Goal: Task Accomplishment & Management: Manage account settings

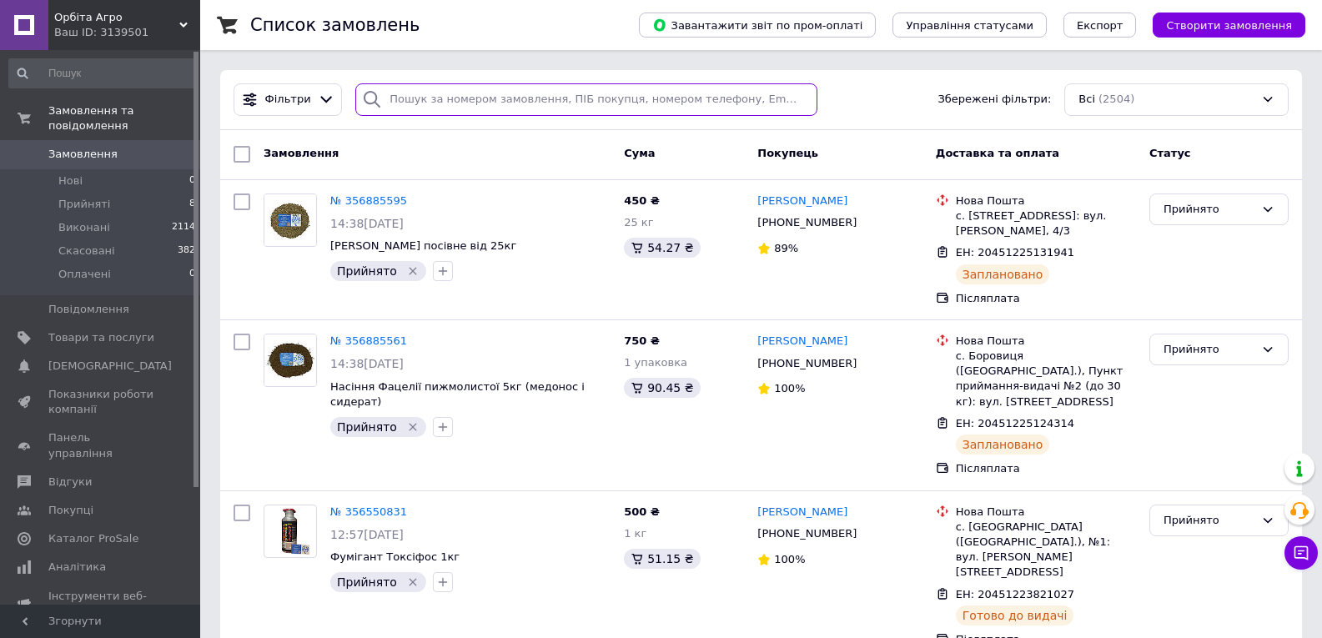
click at [417, 103] on input "search" at bounding box center [585, 99] width 461 height 33
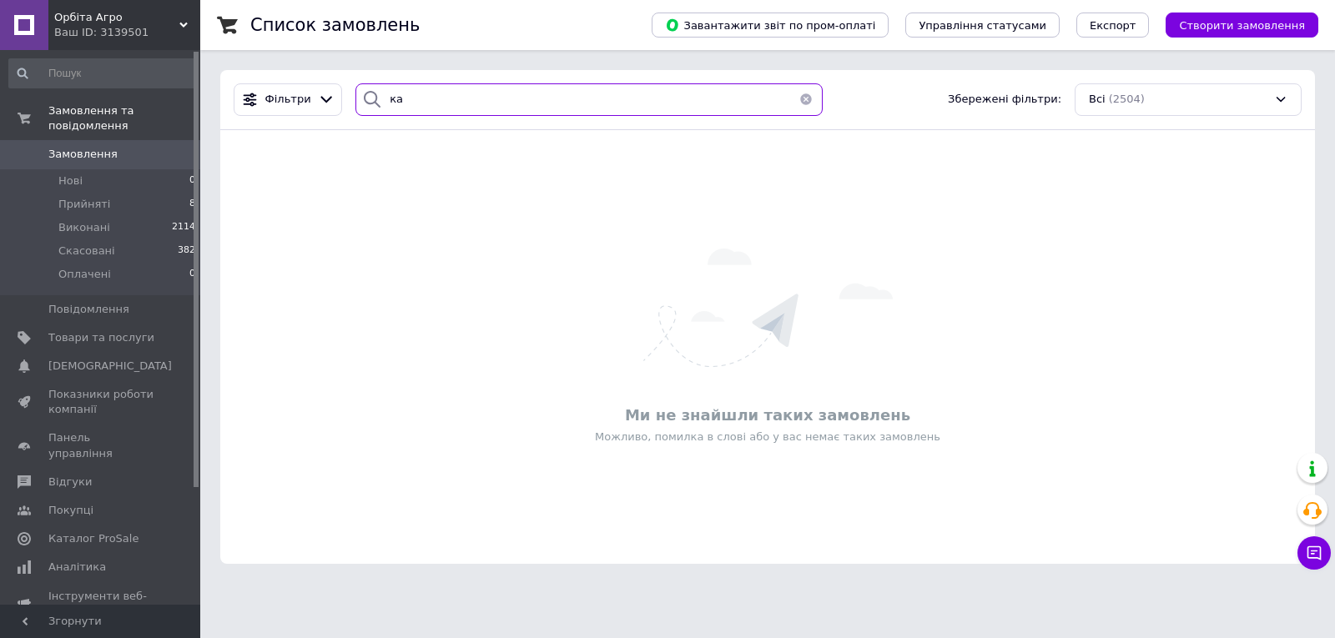
type input "к"
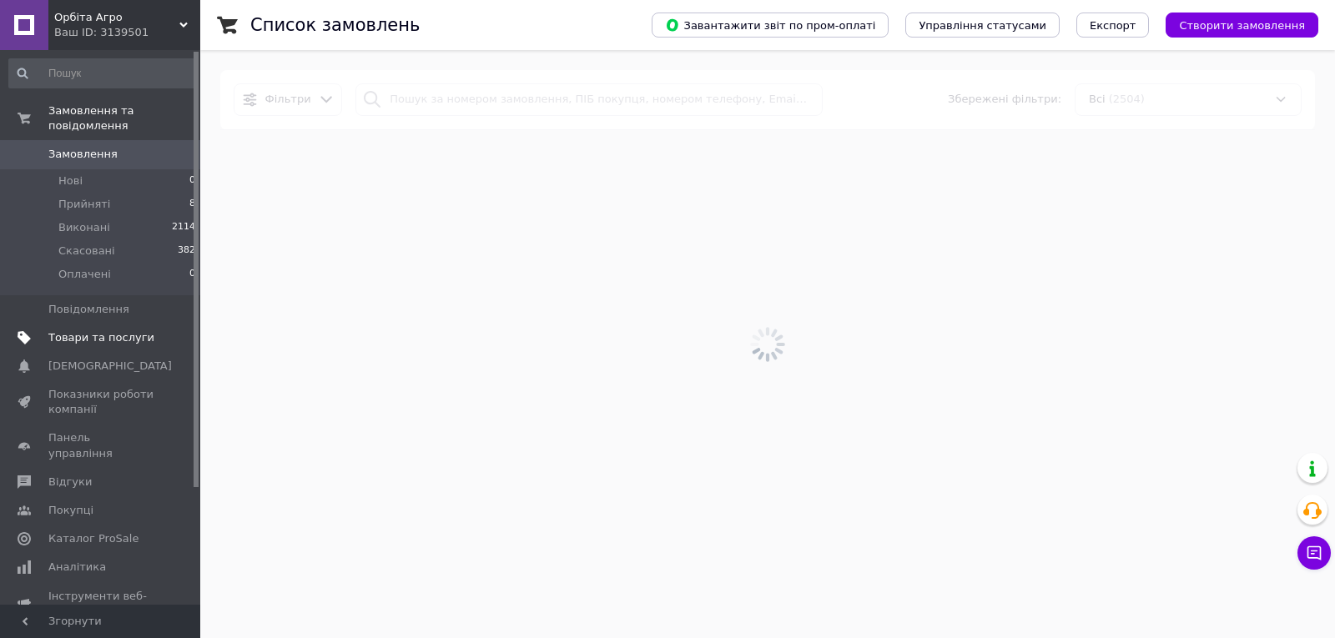
click at [98, 324] on link "Товари та послуги" at bounding box center [102, 338] width 205 height 28
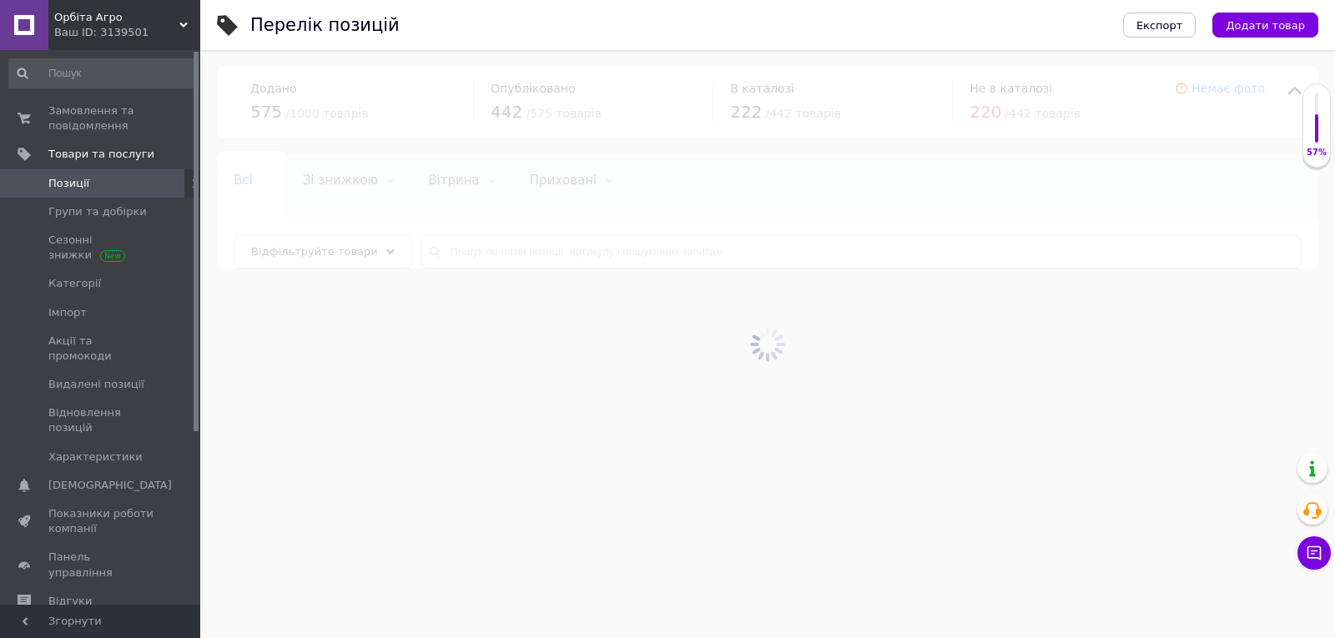
click at [467, 245] on div at bounding box center [767, 344] width 1135 height 588
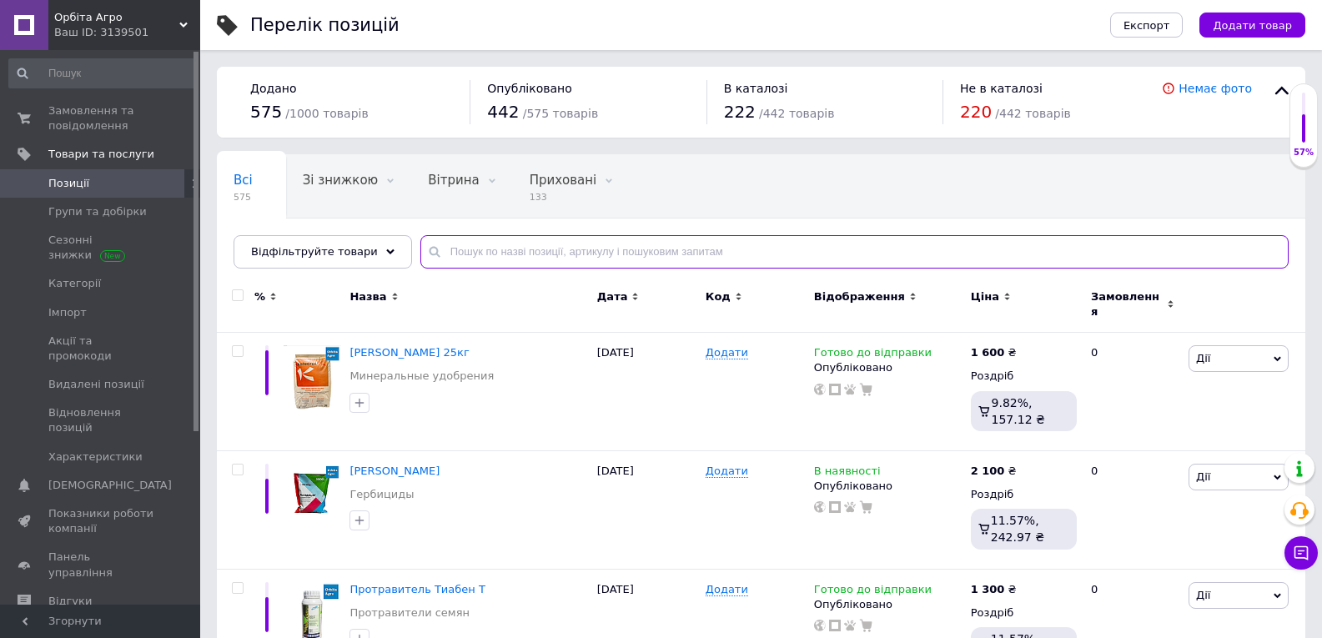
click at [472, 245] on input "text" at bounding box center [854, 251] width 868 height 33
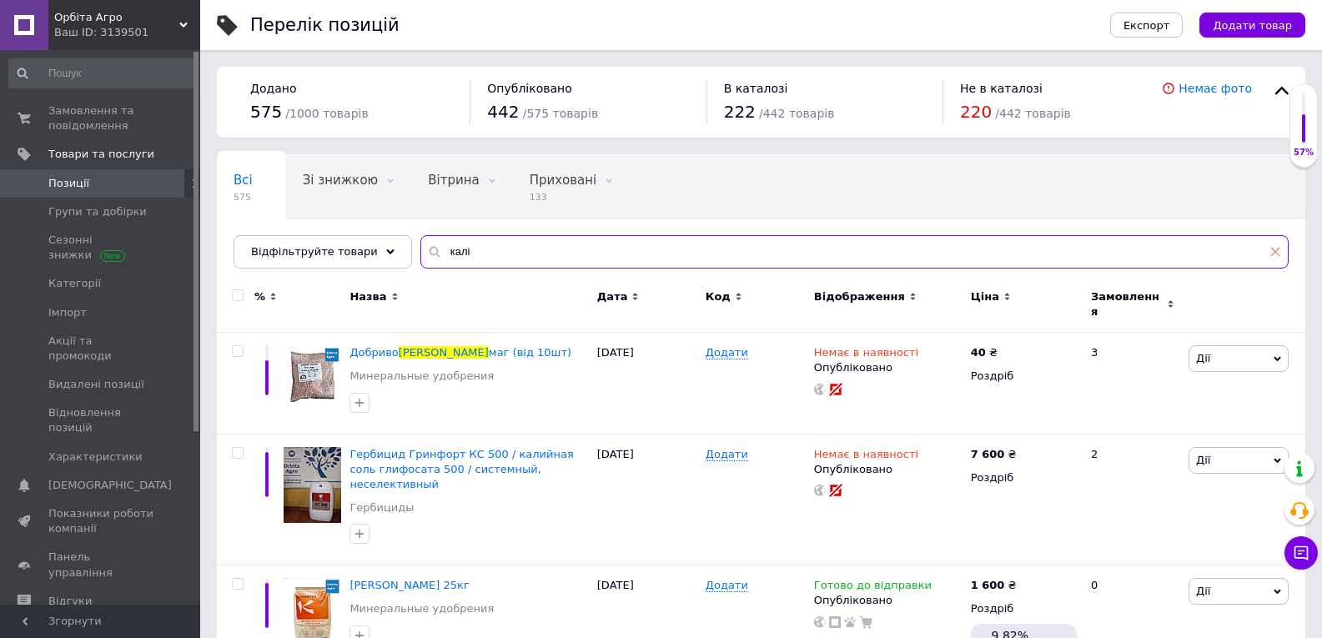
type input "калі"
click at [1274, 256] on icon at bounding box center [1276, 252] width 10 height 10
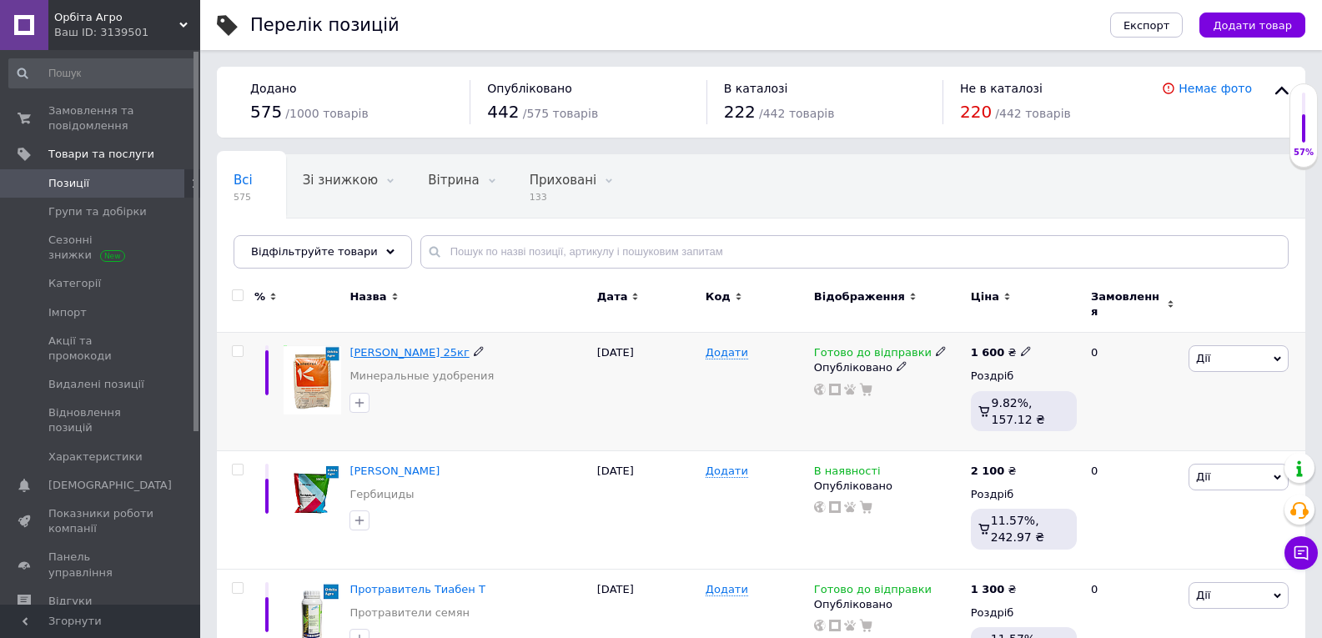
click at [409, 346] on span "Сульфат калия 25кг" at bounding box center [409, 352] width 119 height 13
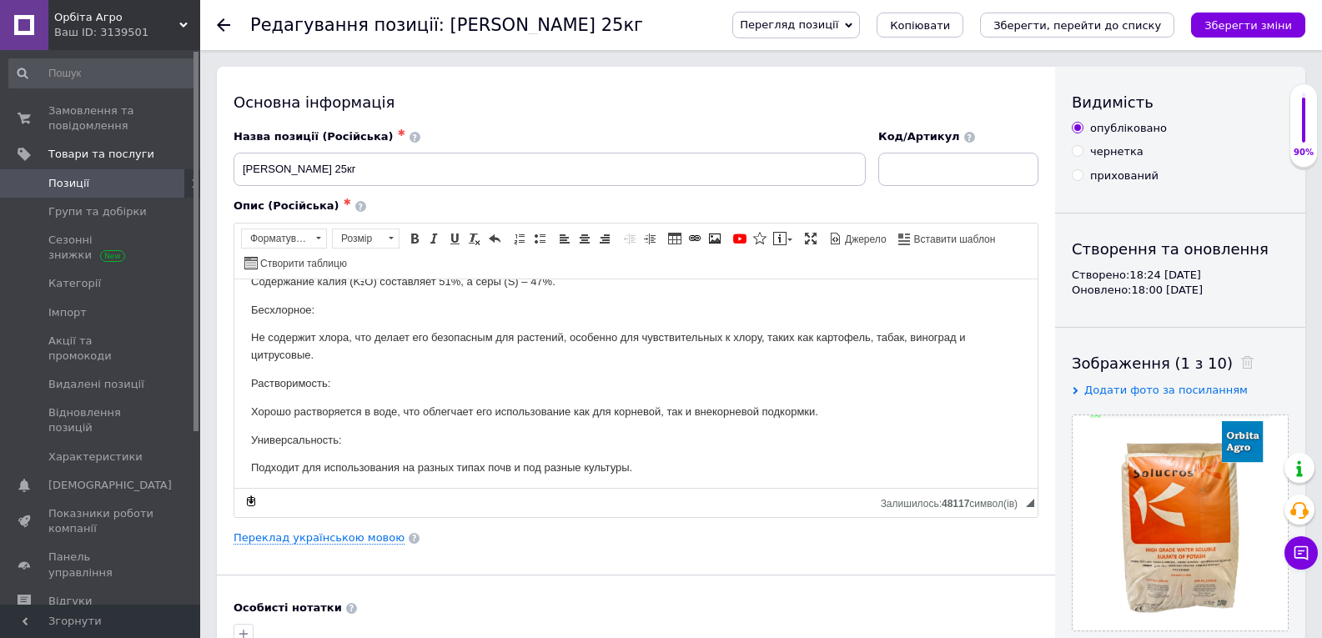
scroll to position [334, 0]
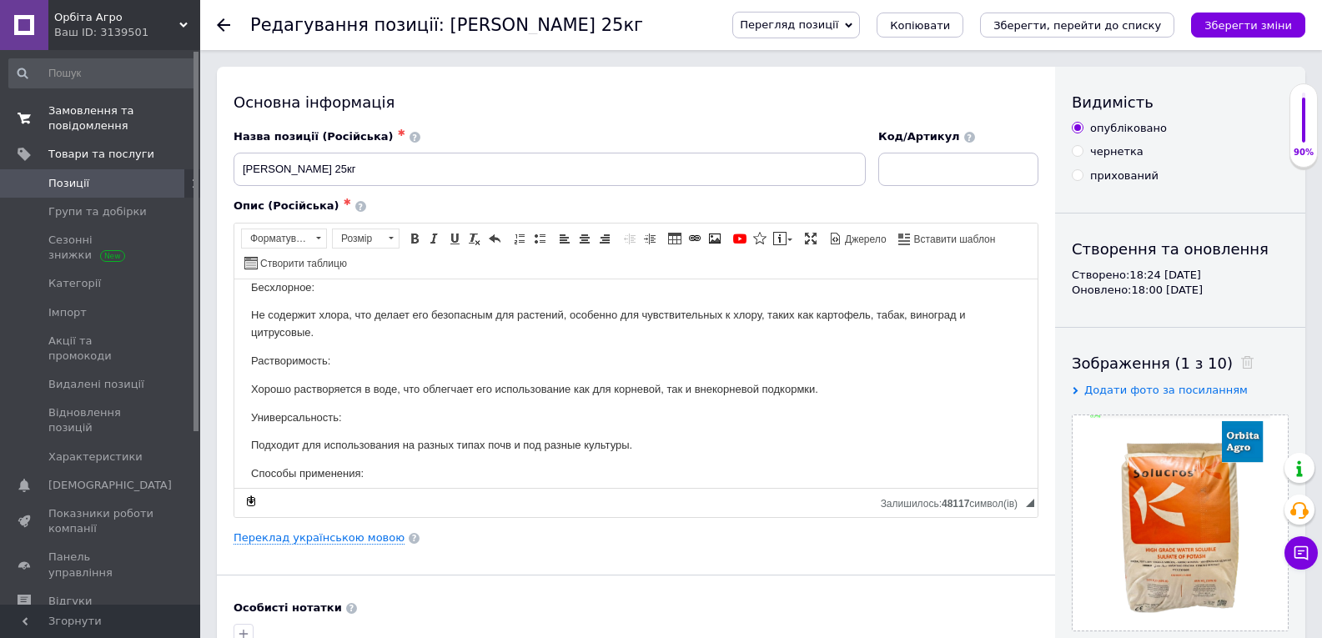
click at [90, 118] on span "Замовлення та повідомлення" at bounding box center [101, 118] width 106 height 30
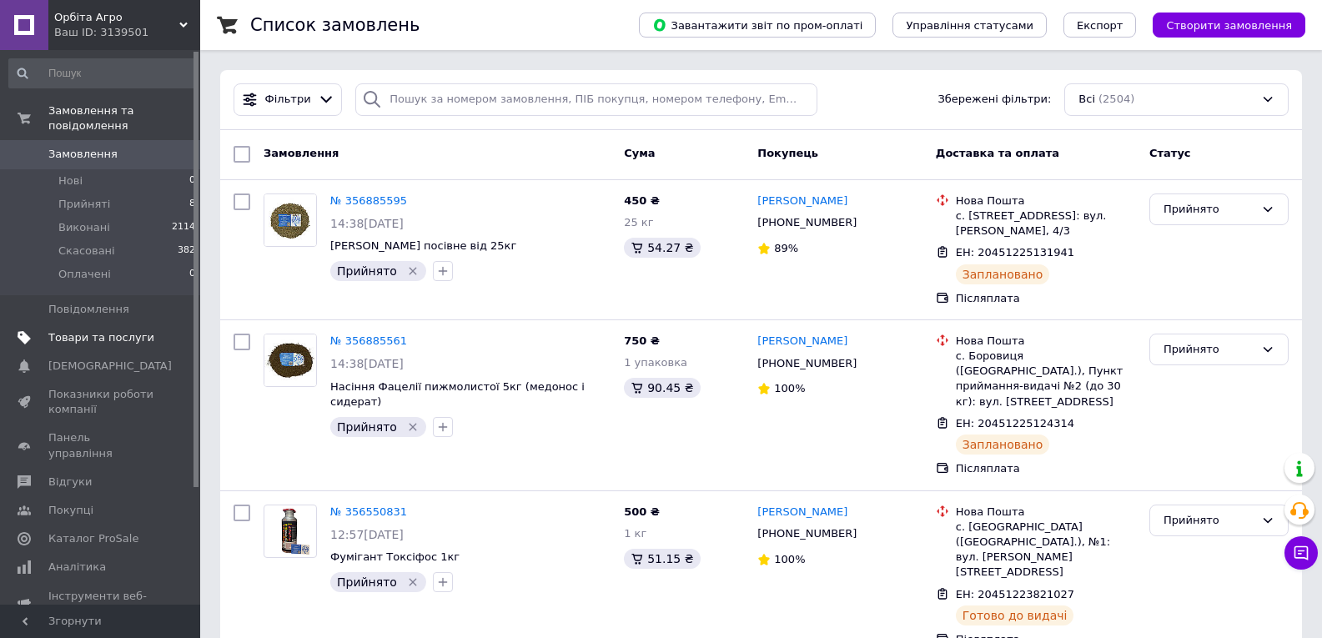
click at [48, 333] on link "Товари та послуги" at bounding box center [102, 338] width 205 height 28
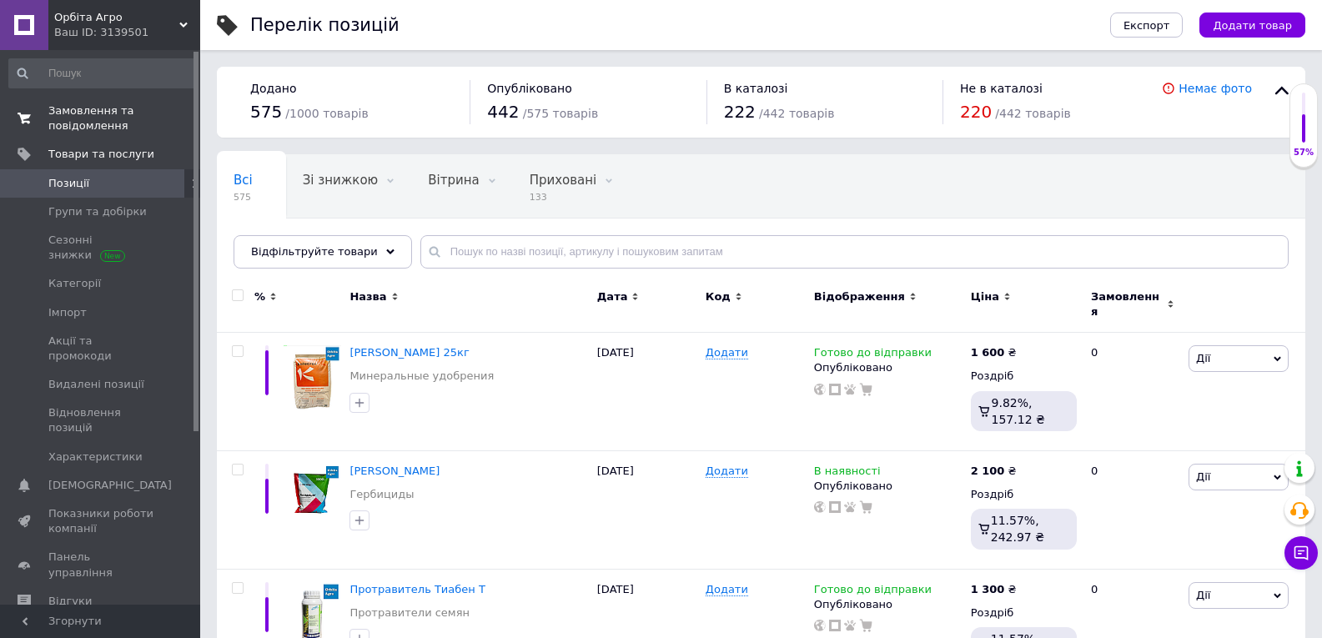
click at [100, 128] on span "Замовлення та повідомлення" at bounding box center [101, 118] width 106 height 30
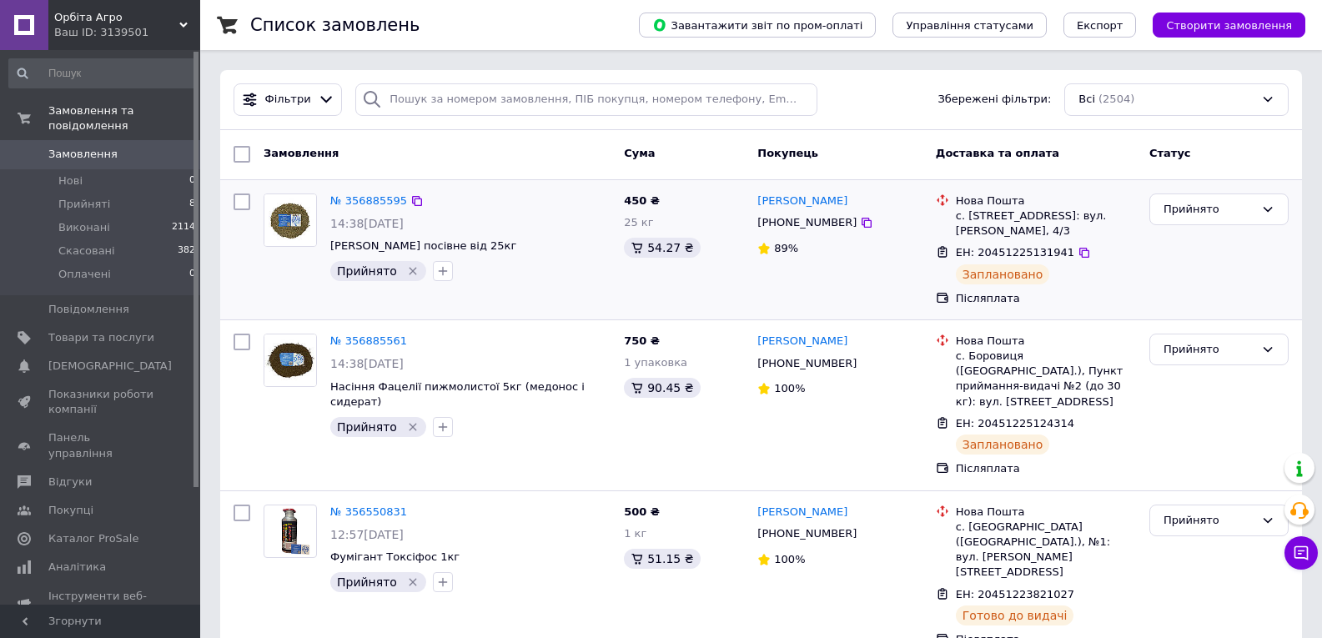
click at [302, 219] on img at bounding box center [290, 220] width 52 height 52
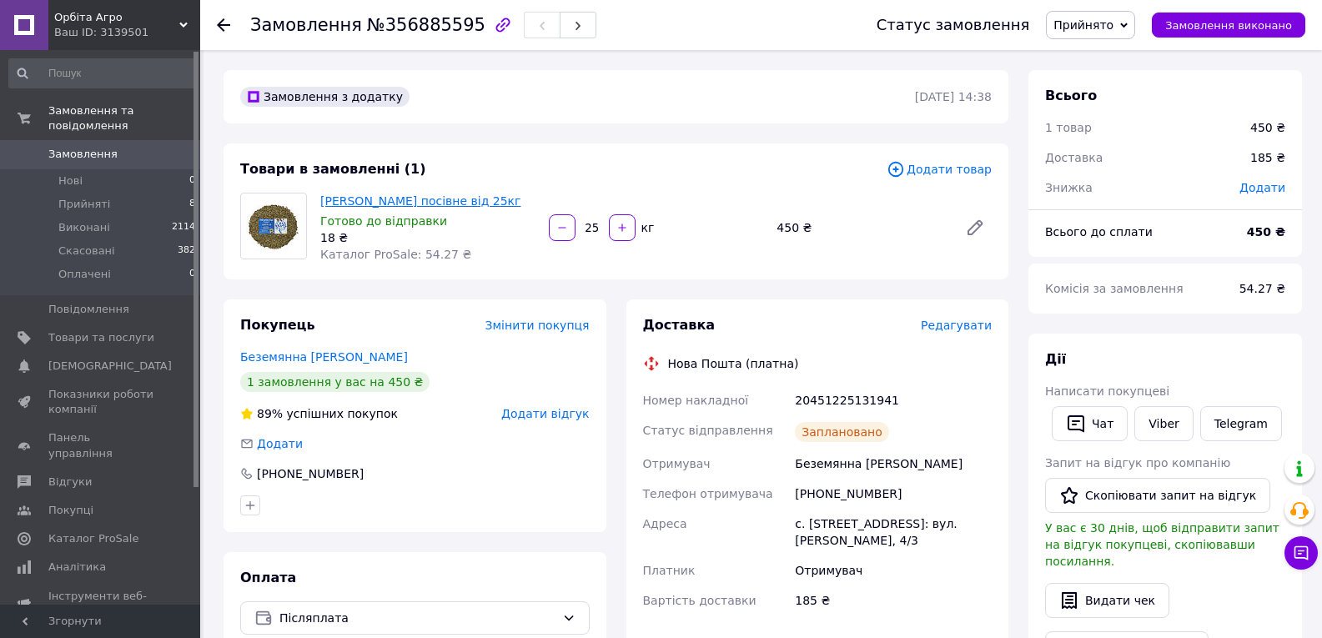
click at [370, 201] on link "[PERSON_NAME] посівне від 25кг" at bounding box center [420, 200] width 200 height 13
click at [220, 19] on icon at bounding box center [223, 24] width 13 height 13
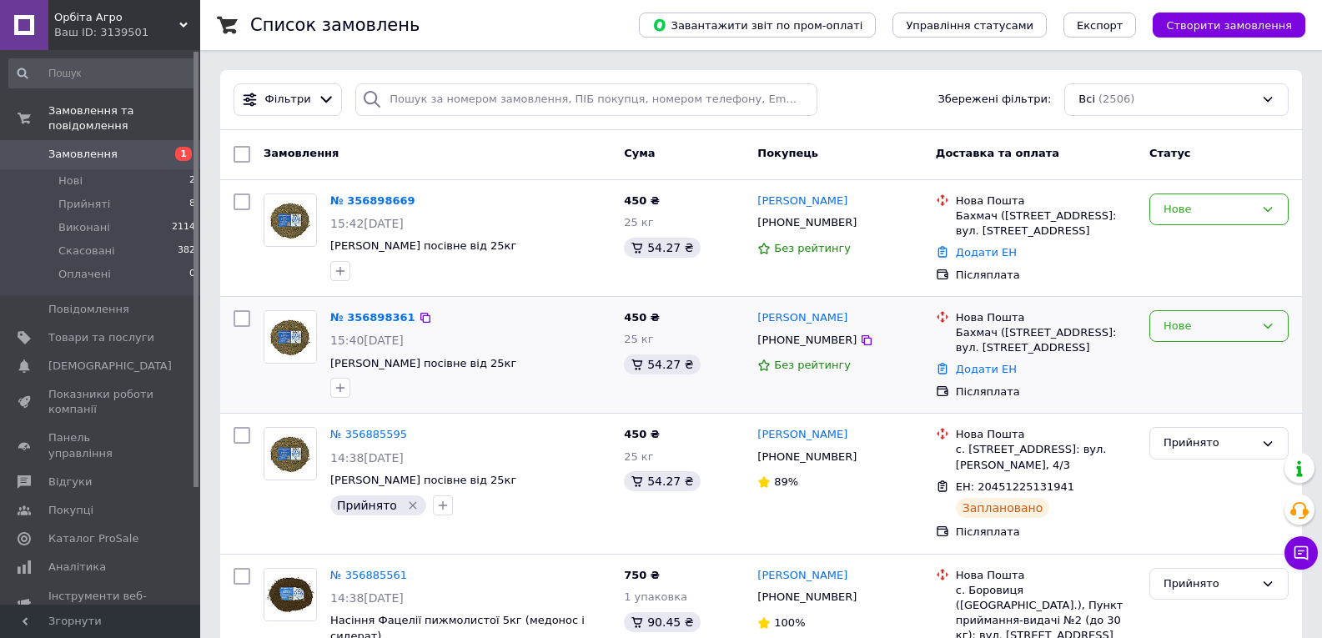
click at [1216, 335] on div "Нове" at bounding box center [1209, 327] width 91 height 18
click at [1206, 376] on li "Прийнято" at bounding box center [1219, 360] width 138 height 31
click at [1187, 223] on div "Нове" at bounding box center [1219, 210] width 139 height 33
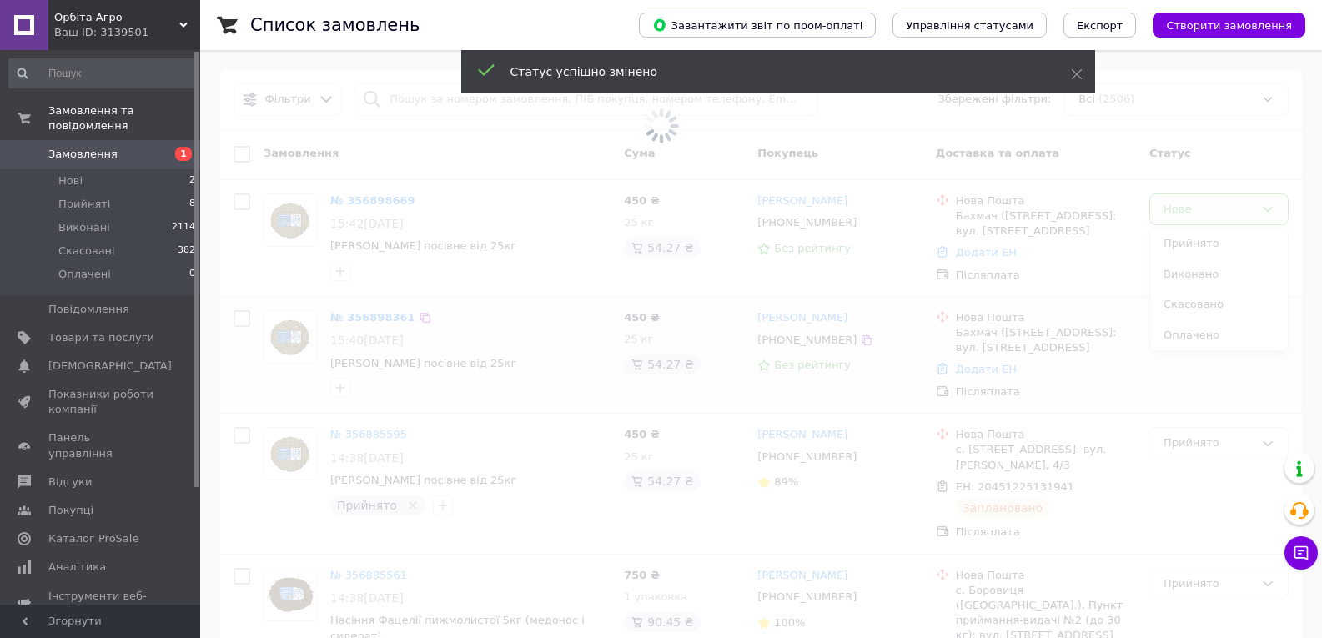
click at [1090, 229] on span at bounding box center [661, 126] width 1322 height 253
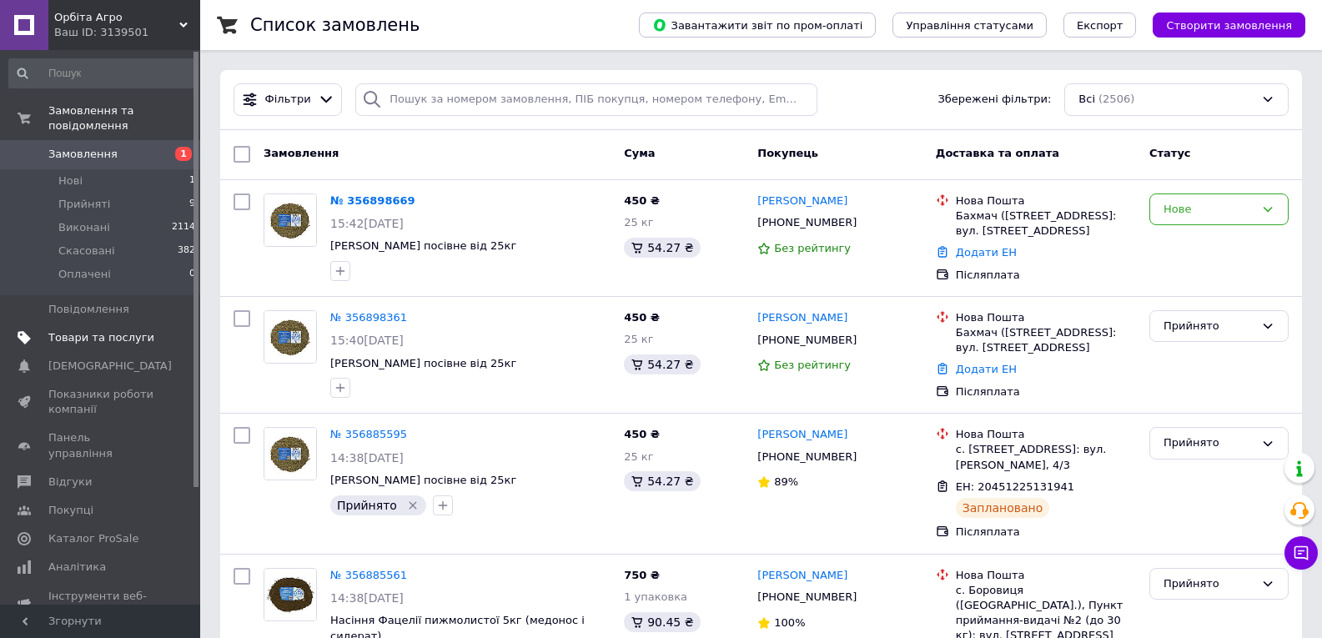
click at [63, 330] on span "Товари та послуги" at bounding box center [101, 337] width 106 height 15
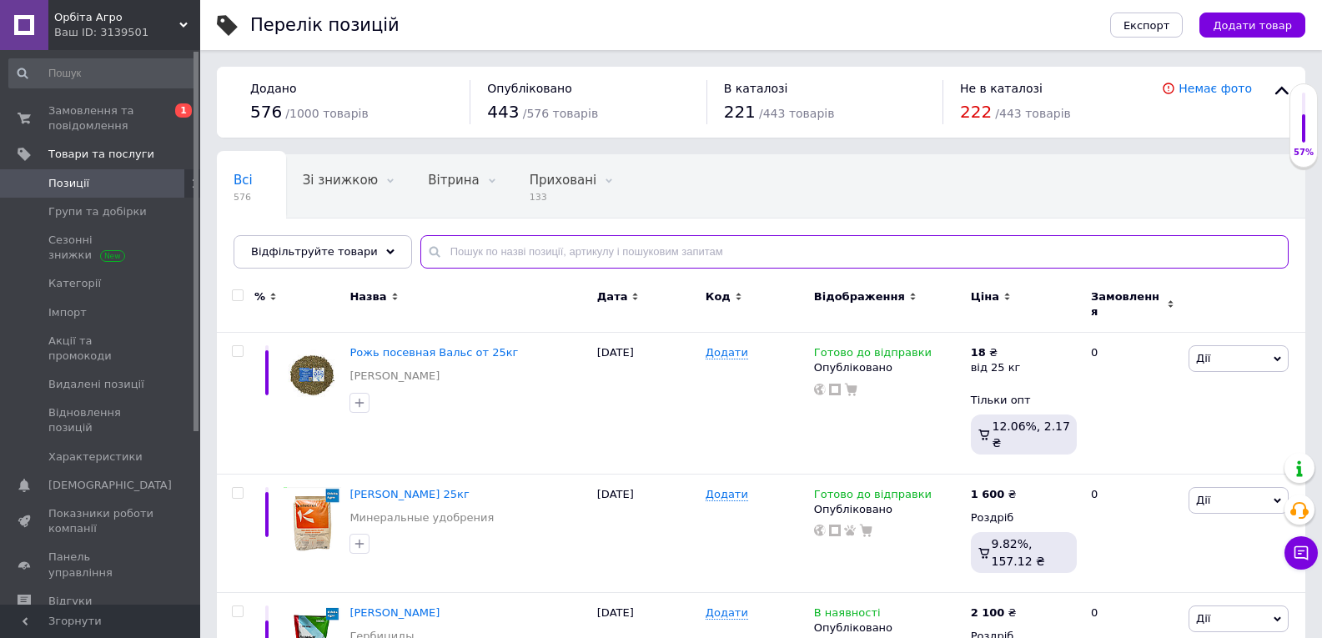
click at [476, 249] on input "text" at bounding box center [854, 251] width 868 height 33
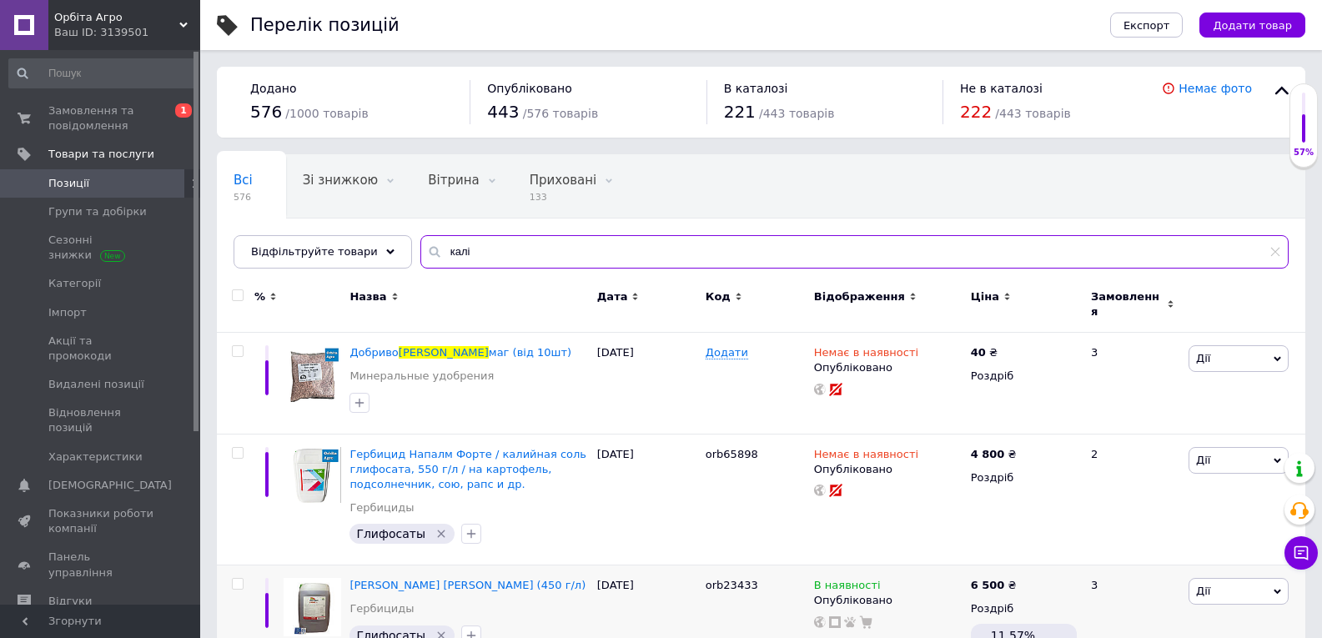
type input "калі"
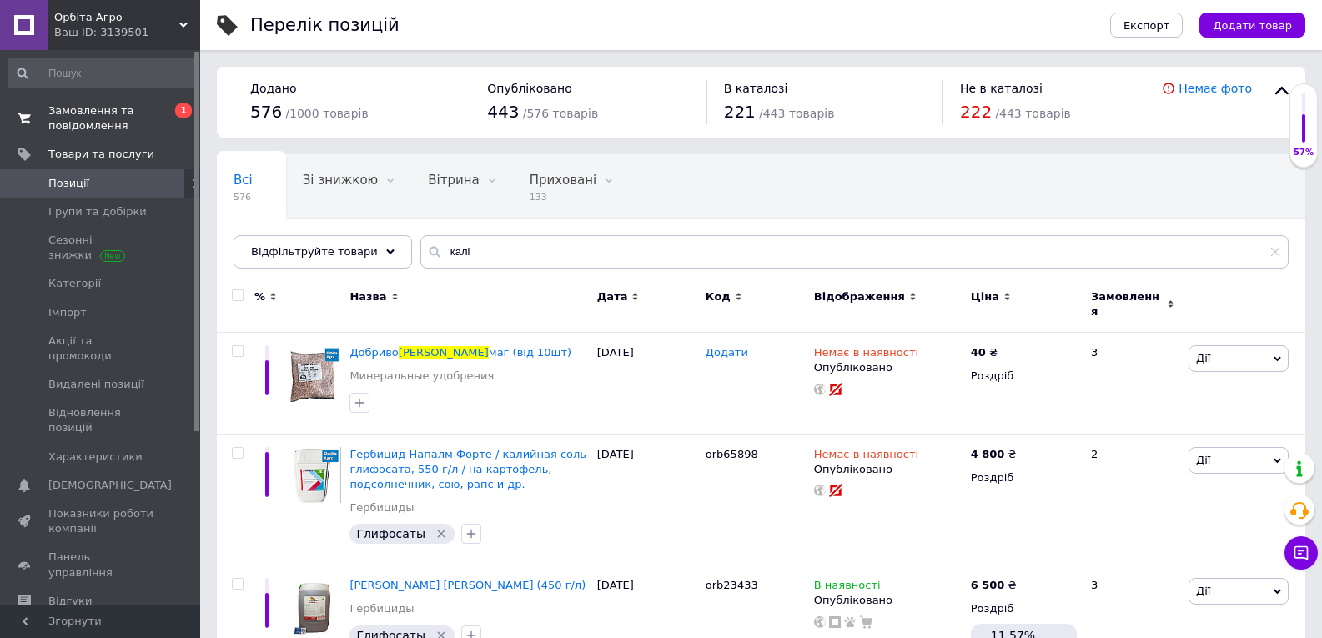
click at [90, 105] on span "Замовлення та повідомлення" at bounding box center [101, 118] width 106 height 30
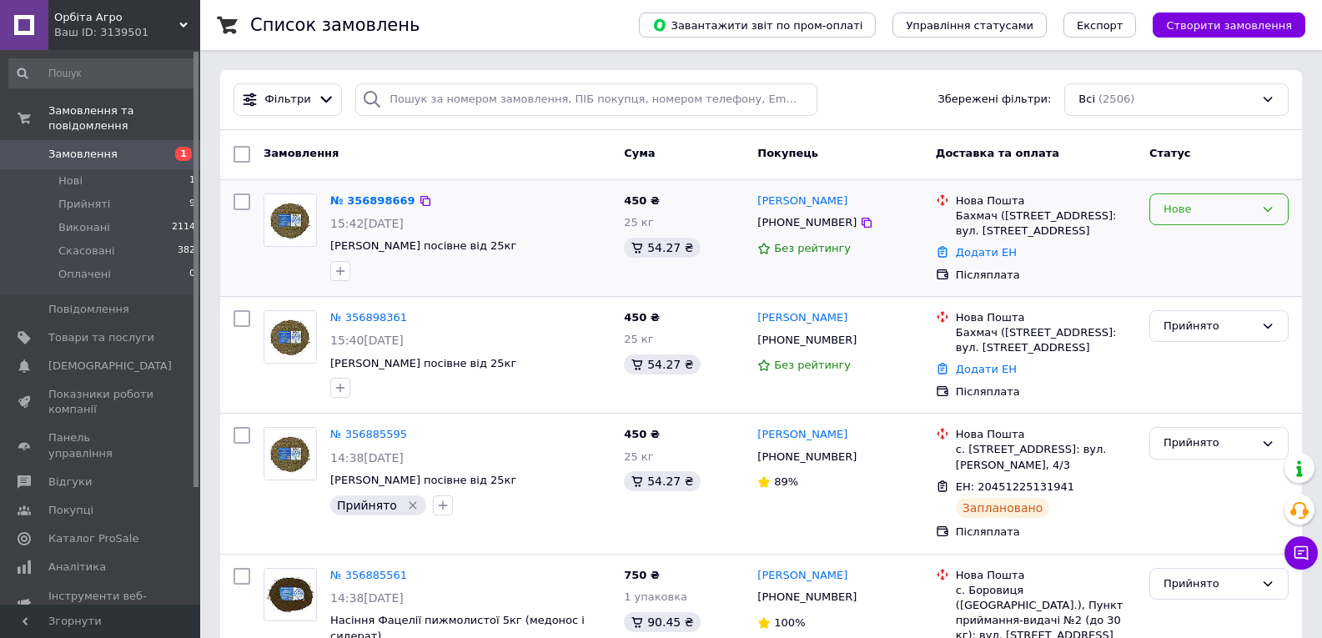
click at [1244, 208] on div "Нове" at bounding box center [1209, 210] width 91 height 18
drag, startPoint x: 1221, startPoint y: 233, endPoint x: 1189, endPoint y: 249, distance: 36.2
click at [1219, 237] on li "Прийнято" at bounding box center [1219, 244] width 138 height 31
click at [1189, 249] on div at bounding box center [1219, 238] width 153 height 103
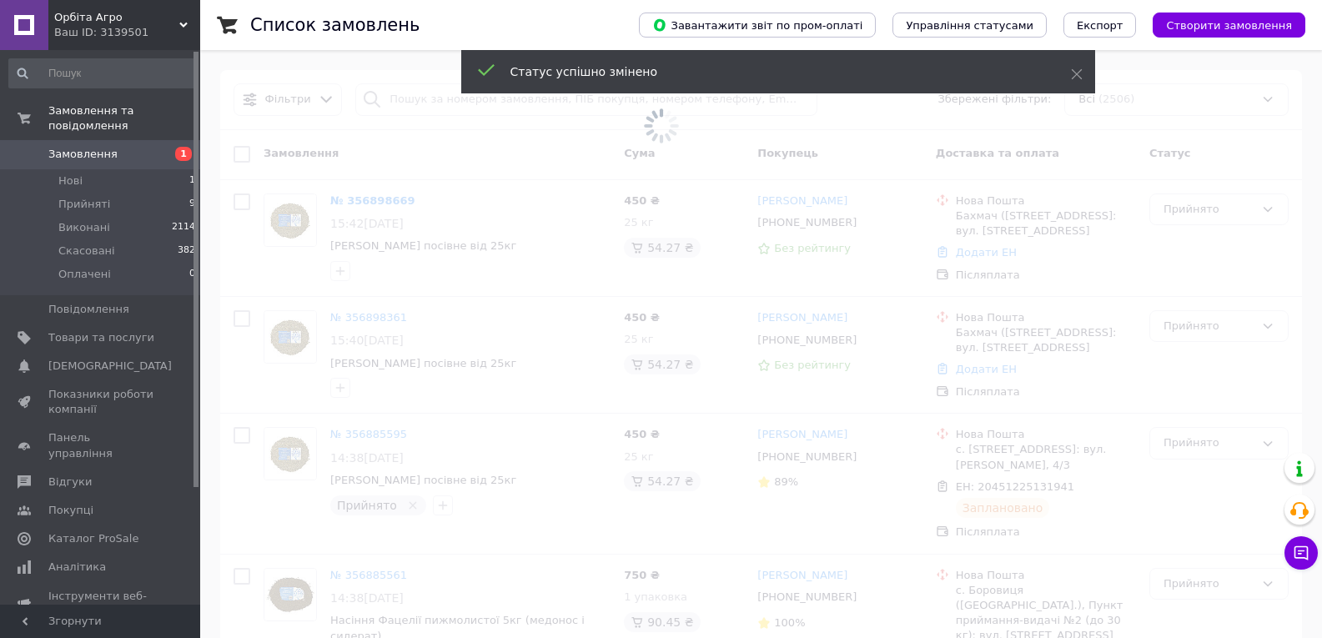
click at [342, 270] on span at bounding box center [661, 319] width 1322 height 638
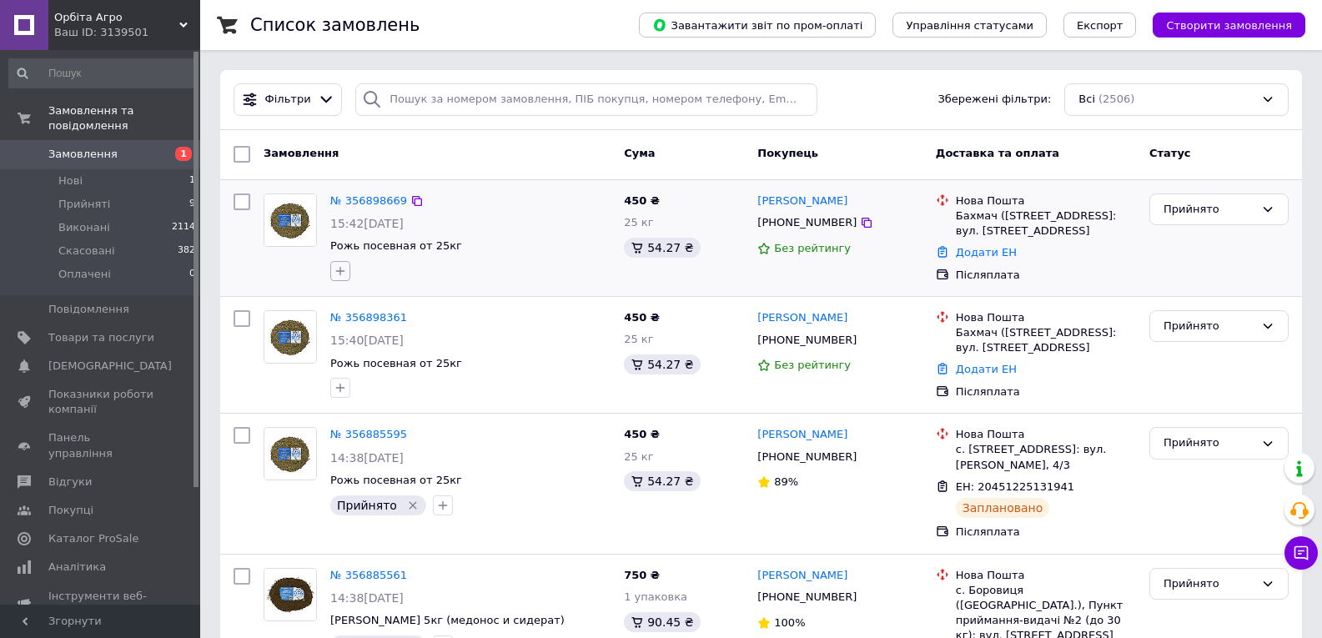
click at [350, 275] on button "button" at bounding box center [340, 271] width 20 height 20
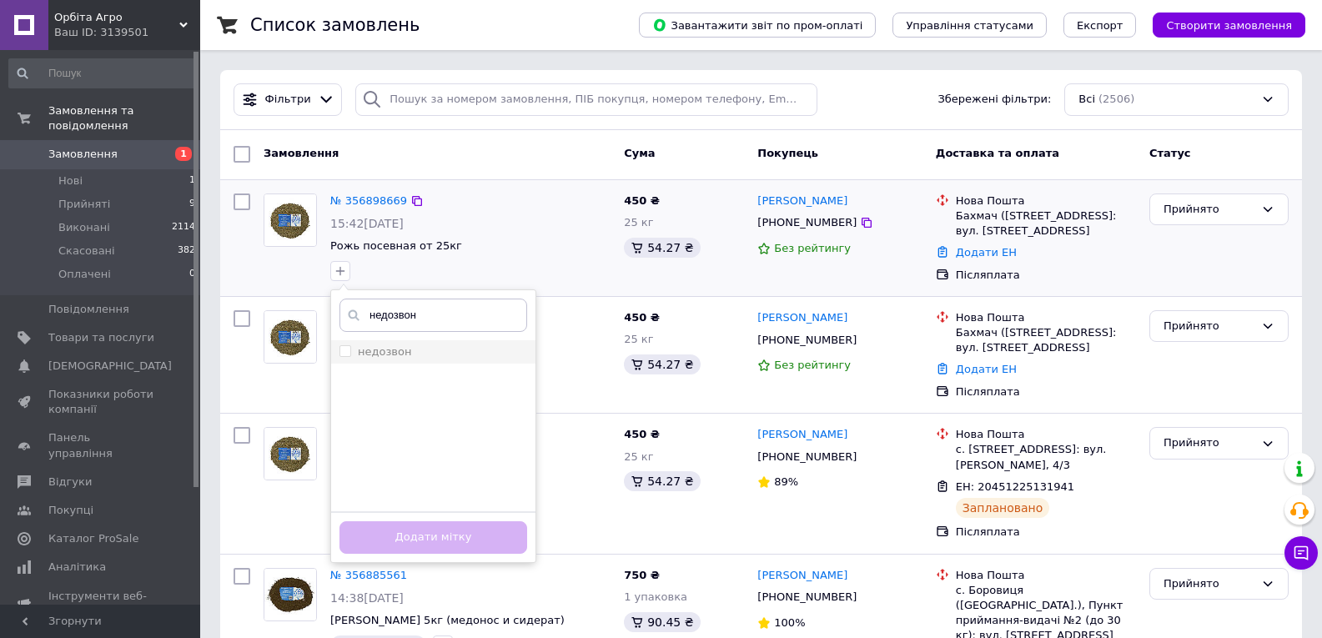
type input "недозвон"
click at [428, 354] on div "недозвон" at bounding box center [434, 352] width 188 height 15
checkbox input "true"
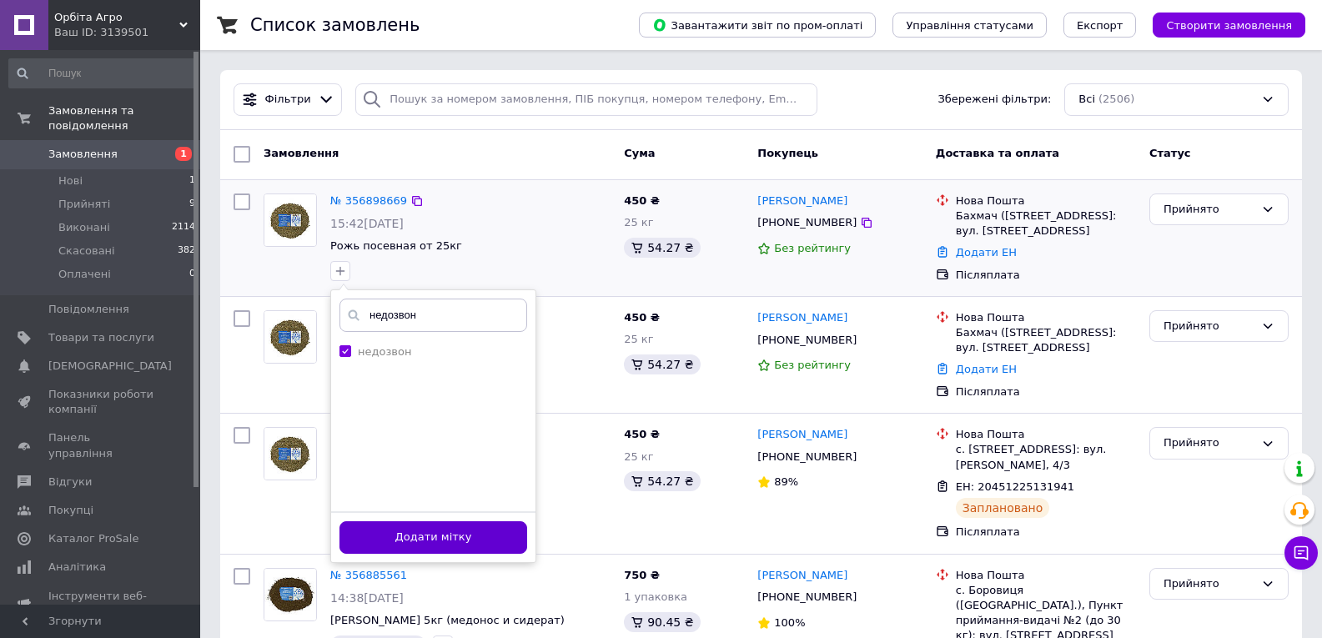
click at [487, 541] on button "Додати мітку" at bounding box center [434, 537] width 188 height 33
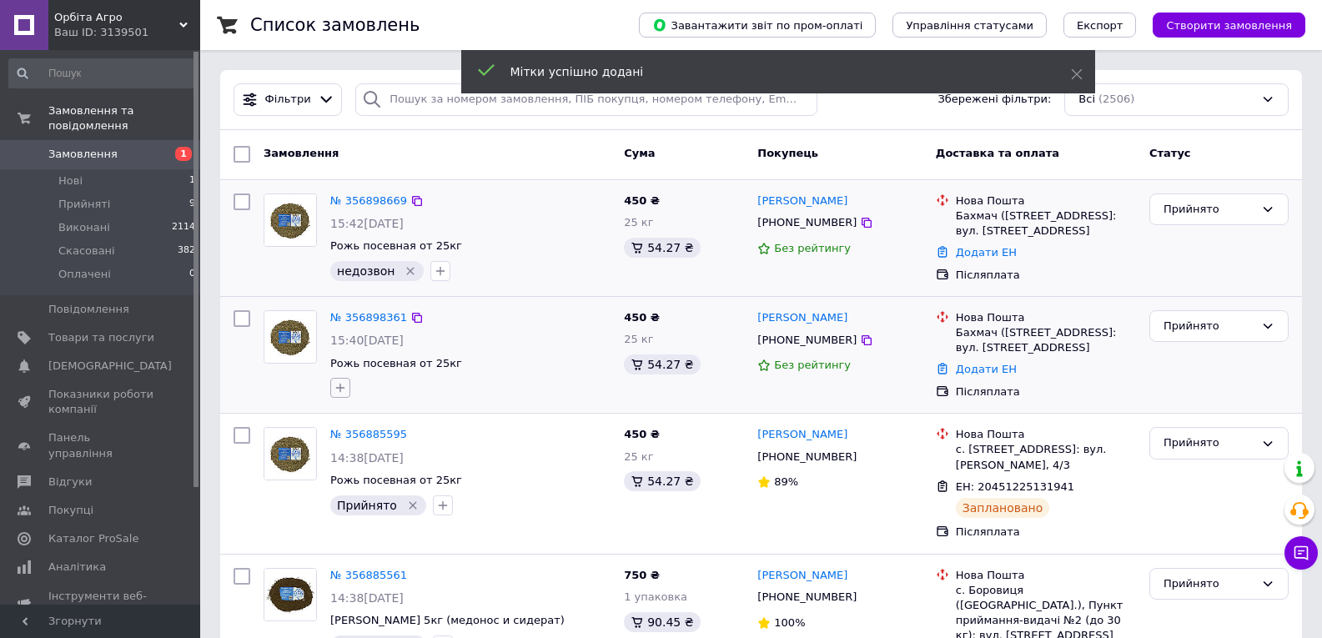
click at [347, 398] on button "button" at bounding box center [340, 388] width 20 height 20
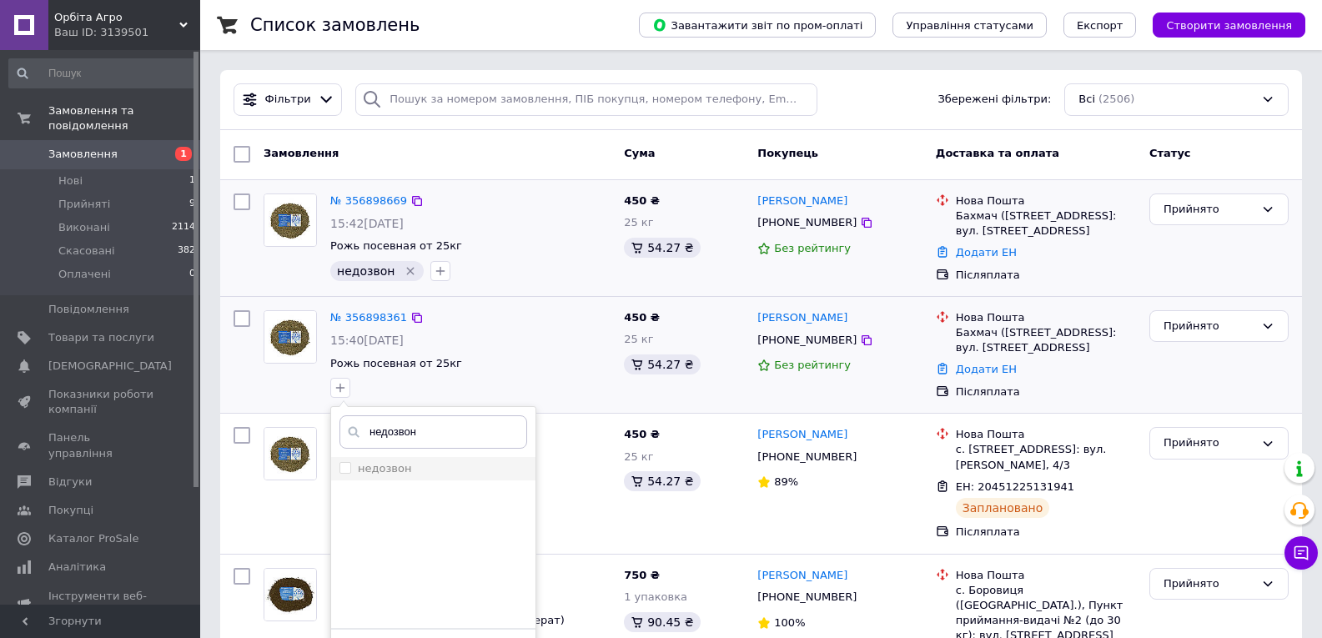
type input "недозвон"
click at [360, 481] on li "недозвон" at bounding box center [433, 468] width 204 height 23
checkbox input "true"
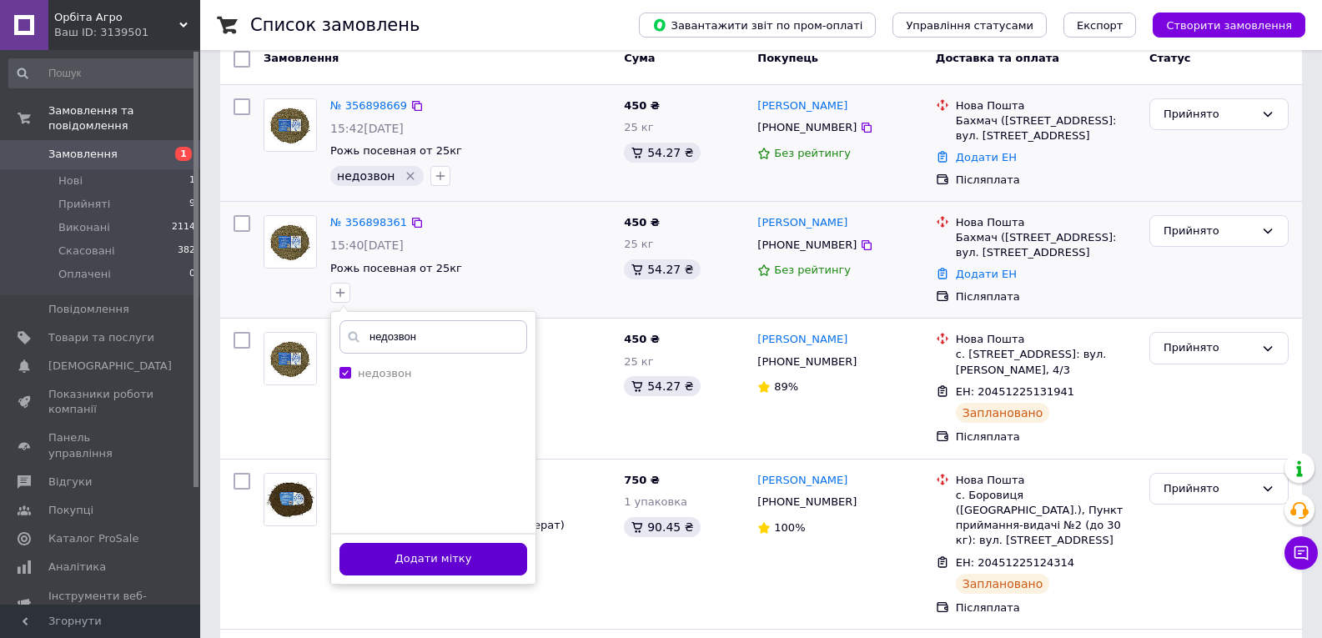
scroll to position [167, 0]
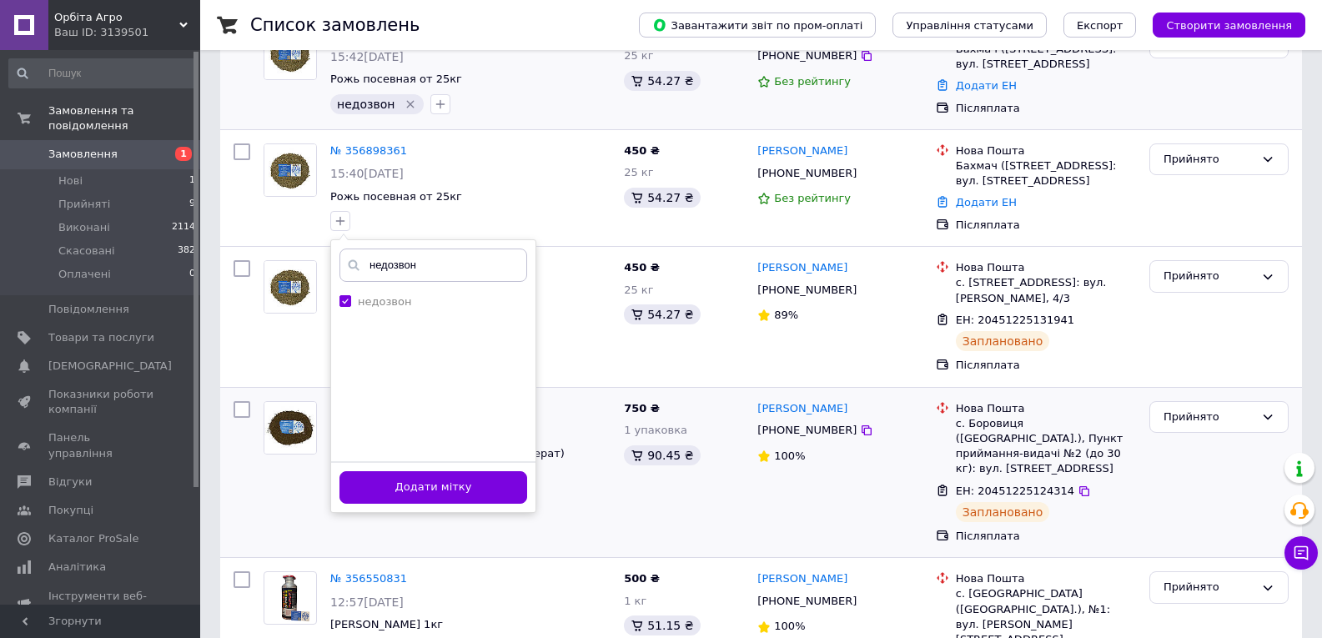
click at [418, 495] on button "Додати мітку" at bounding box center [434, 487] width 188 height 33
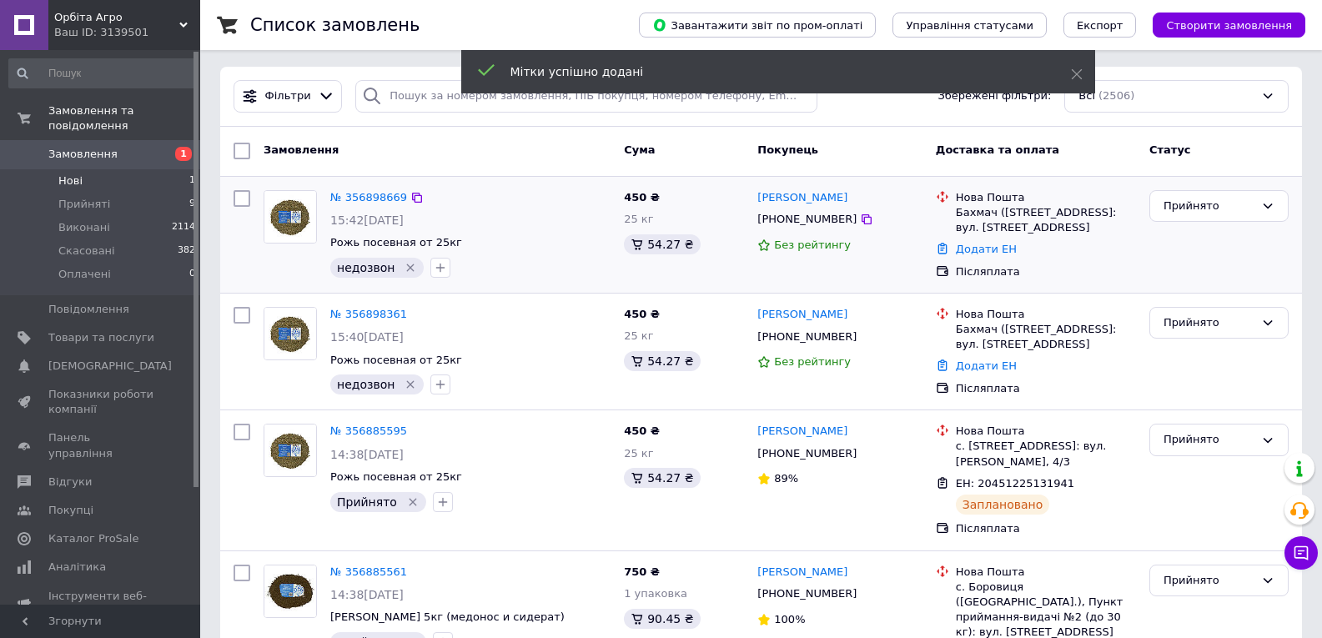
scroll to position [0, 0]
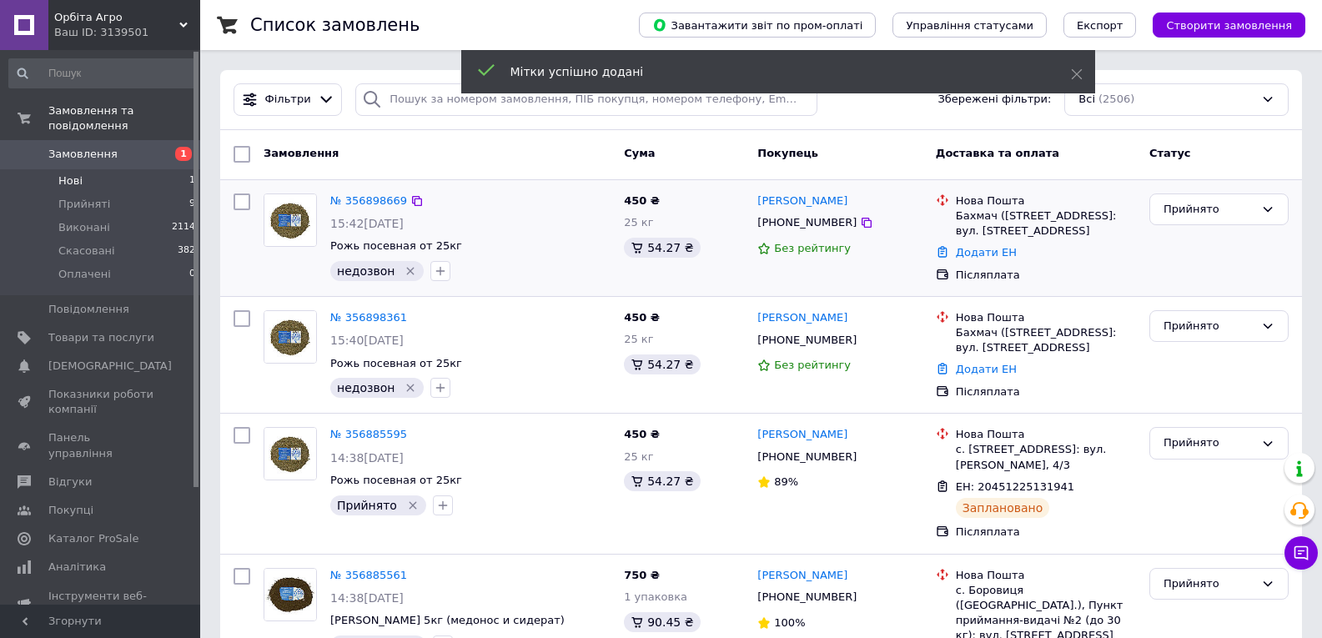
click at [64, 174] on span "Нові" at bounding box center [70, 181] width 24 height 15
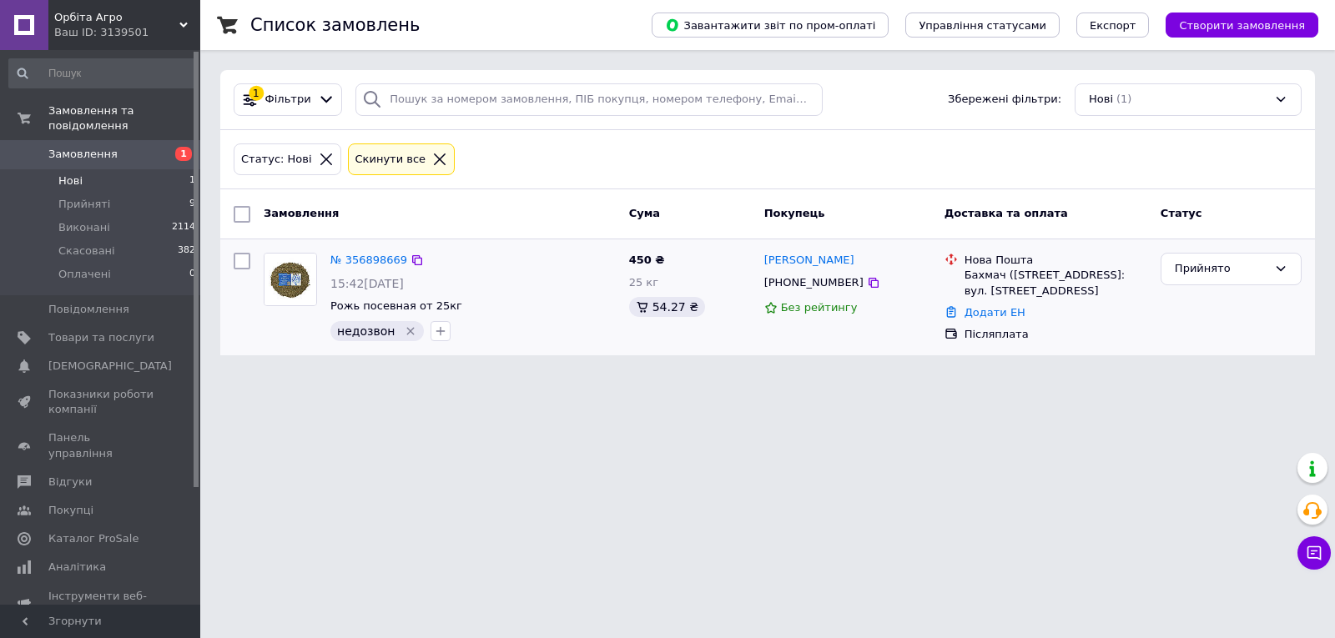
click at [85, 147] on span "Замовлення" at bounding box center [82, 154] width 69 height 15
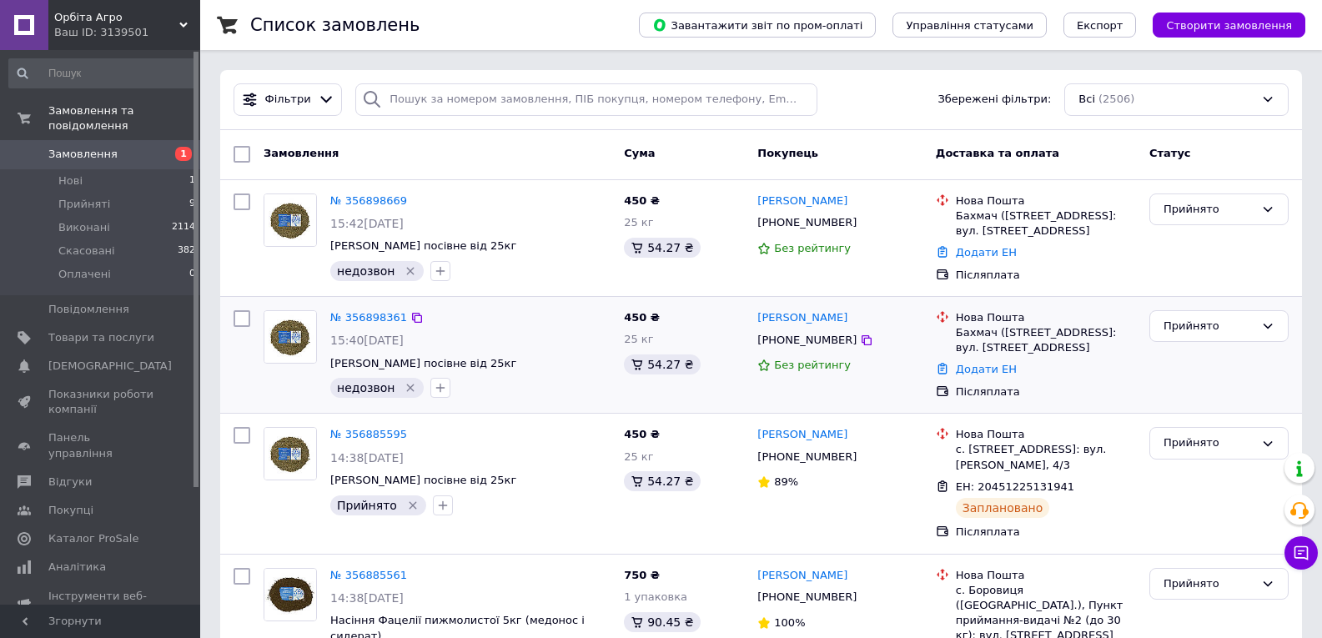
click at [404, 395] on icon "Видалити мітку" at bounding box center [410, 387] width 13 height 13
click at [365, 324] on link "№ 356898361" at bounding box center [368, 317] width 77 height 13
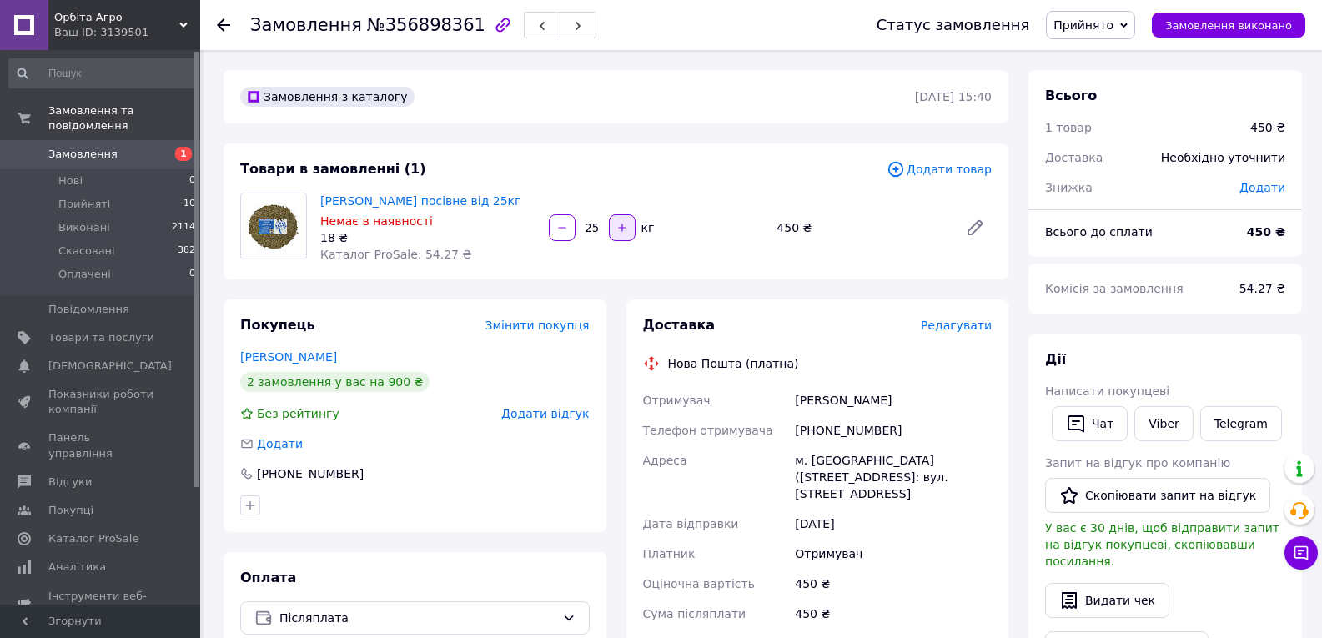
click at [617, 225] on icon "button" at bounding box center [623, 228] width 12 height 12
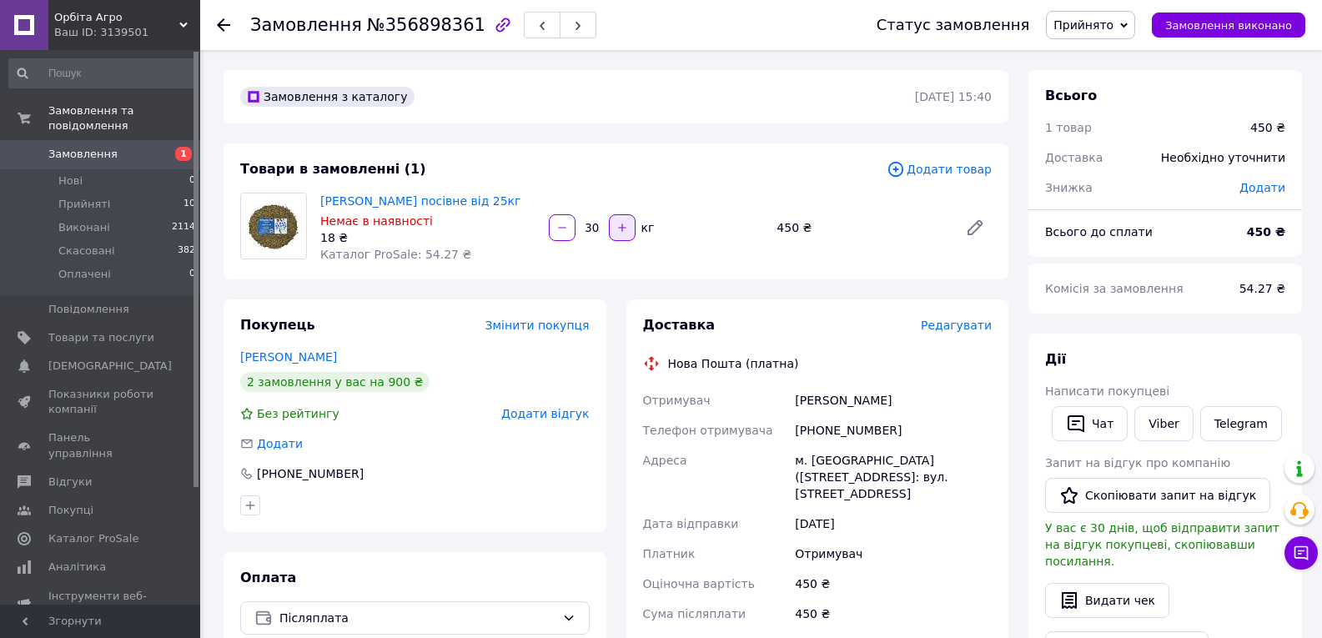
click at [617, 225] on icon "button" at bounding box center [623, 228] width 12 height 12
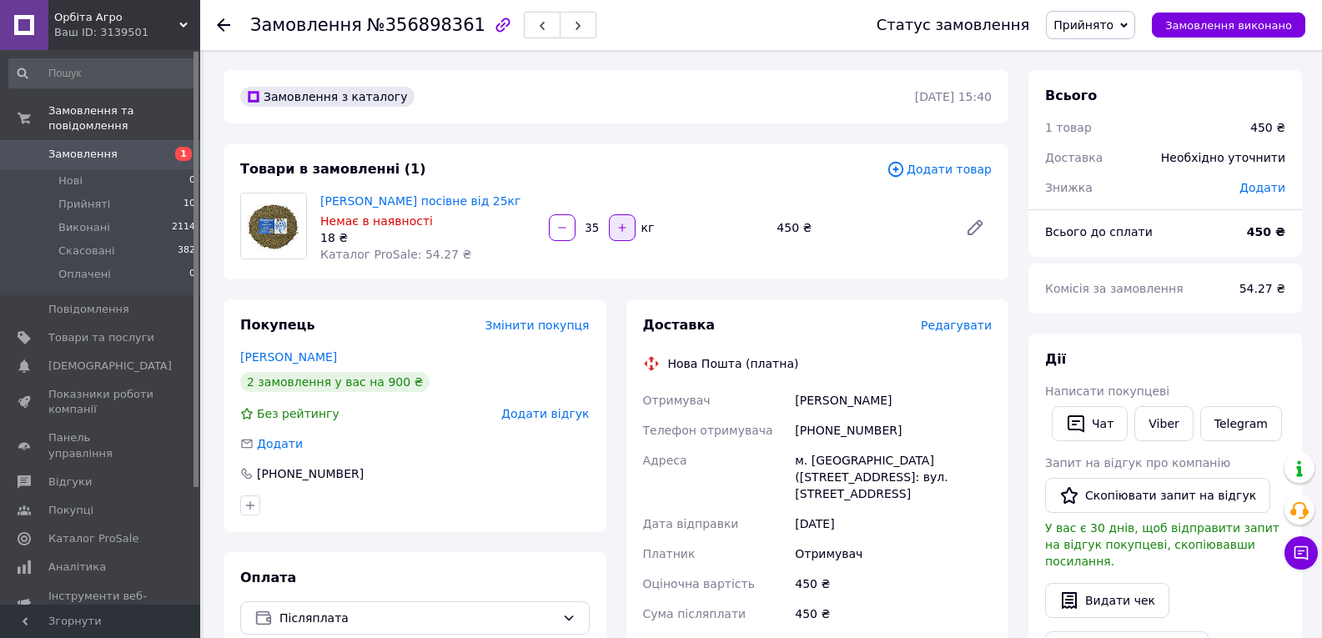
click at [618, 225] on icon "button" at bounding box center [623, 228] width 12 height 12
click at [619, 225] on icon "button" at bounding box center [623, 228] width 12 height 12
click at [621, 225] on icon "button" at bounding box center [623, 228] width 12 height 12
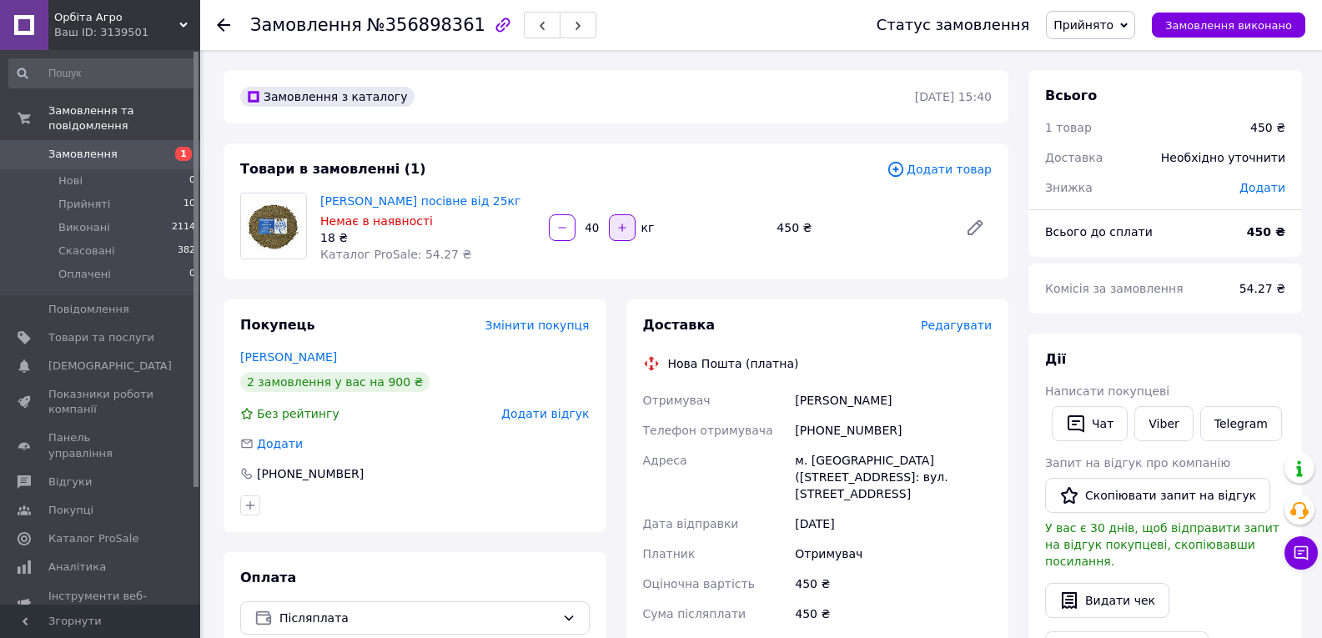
click at [621, 225] on icon "button" at bounding box center [623, 228] width 12 height 12
click at [622, 225] on icon "button" at bounding box center [622, 228] width 8 height 8
click at [622, 226] on icon "button" at bounding box center [622, 228] width 8 height 8
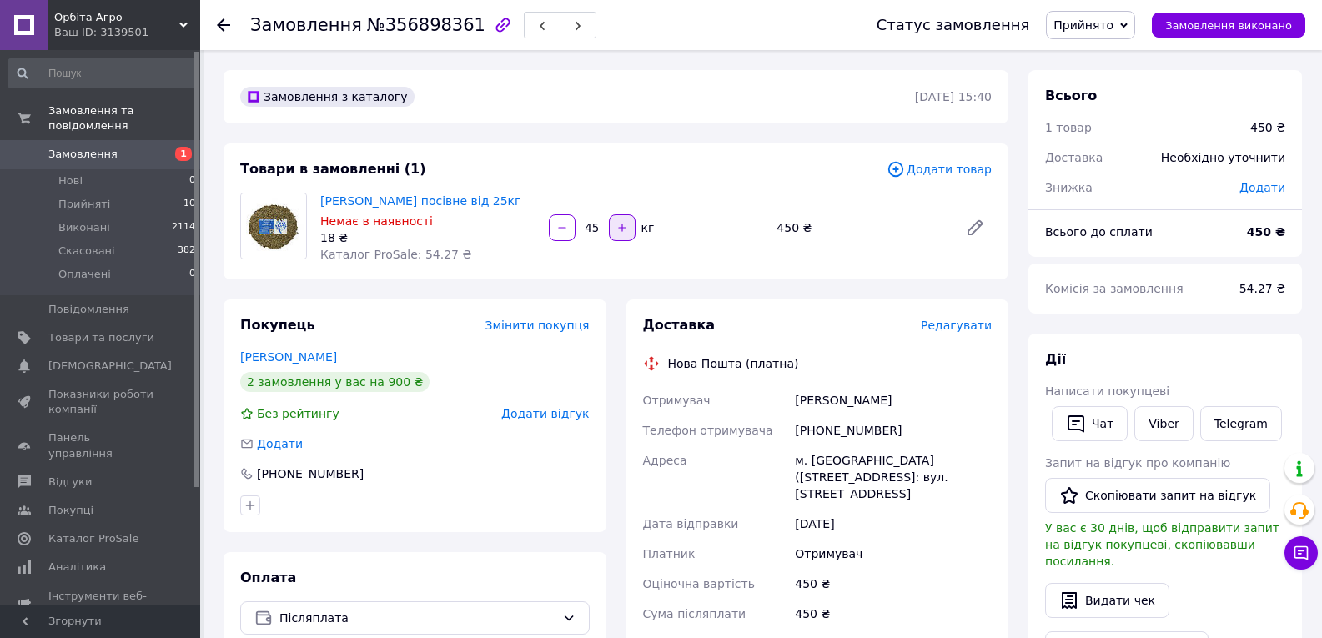
click at [622, 226] on icon "button" at bounding box center [622, 228] width 8 height 8
click at [623, 226] on icon "button" at bounding box center [623, 228] width 12 height 12
click at [623, 225] on icon "button" at bounding box center [623, 228] width 12 height 12
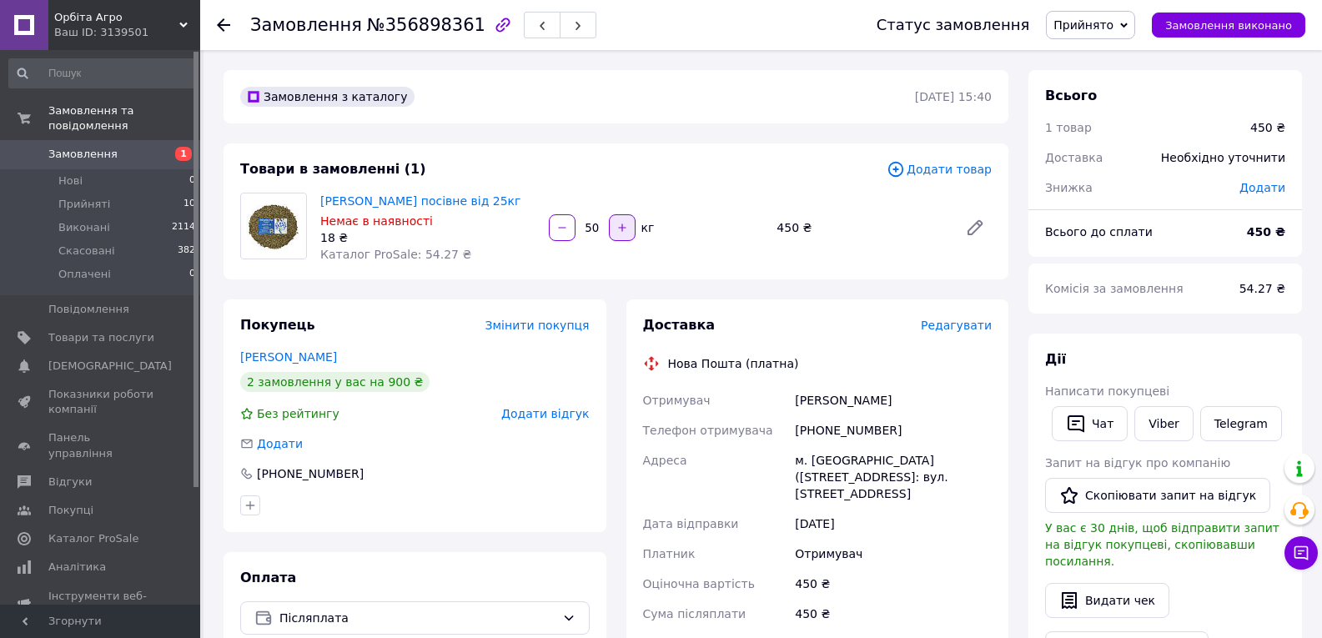
click at [623, 227] on icon "button" at bounding box center [623, 228] width 12 height 12
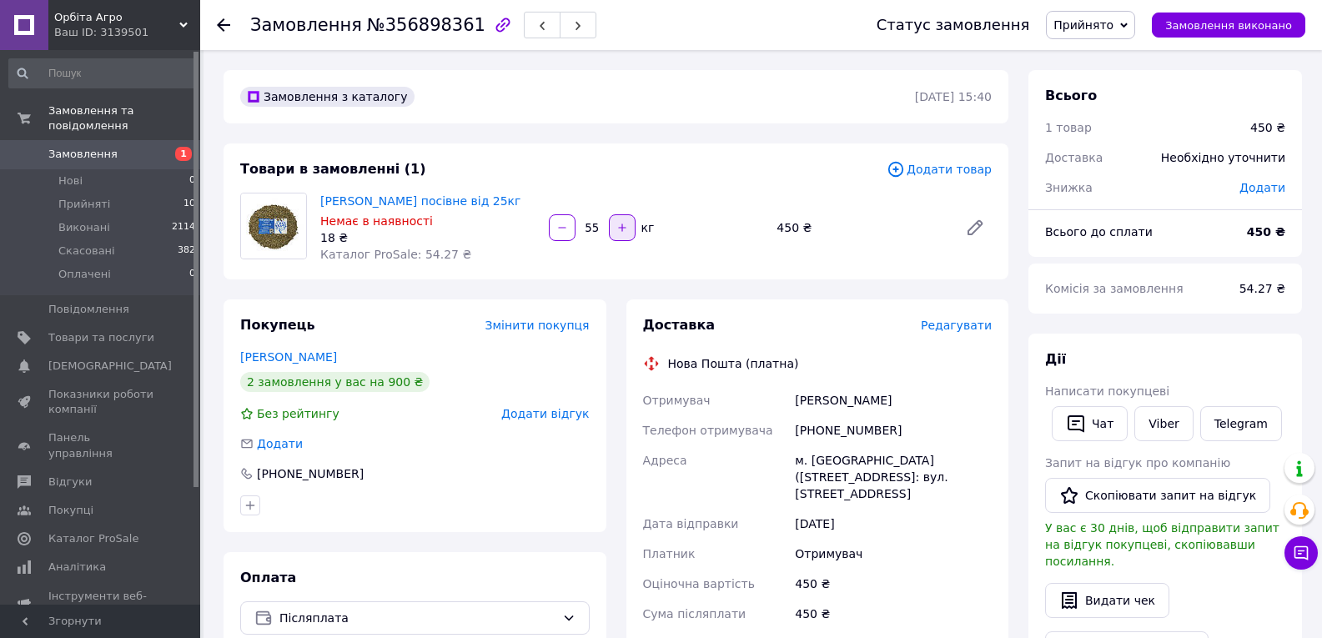
click at [623, 227] on icon "button" at bounding box center [623, 228] width 12 height 12
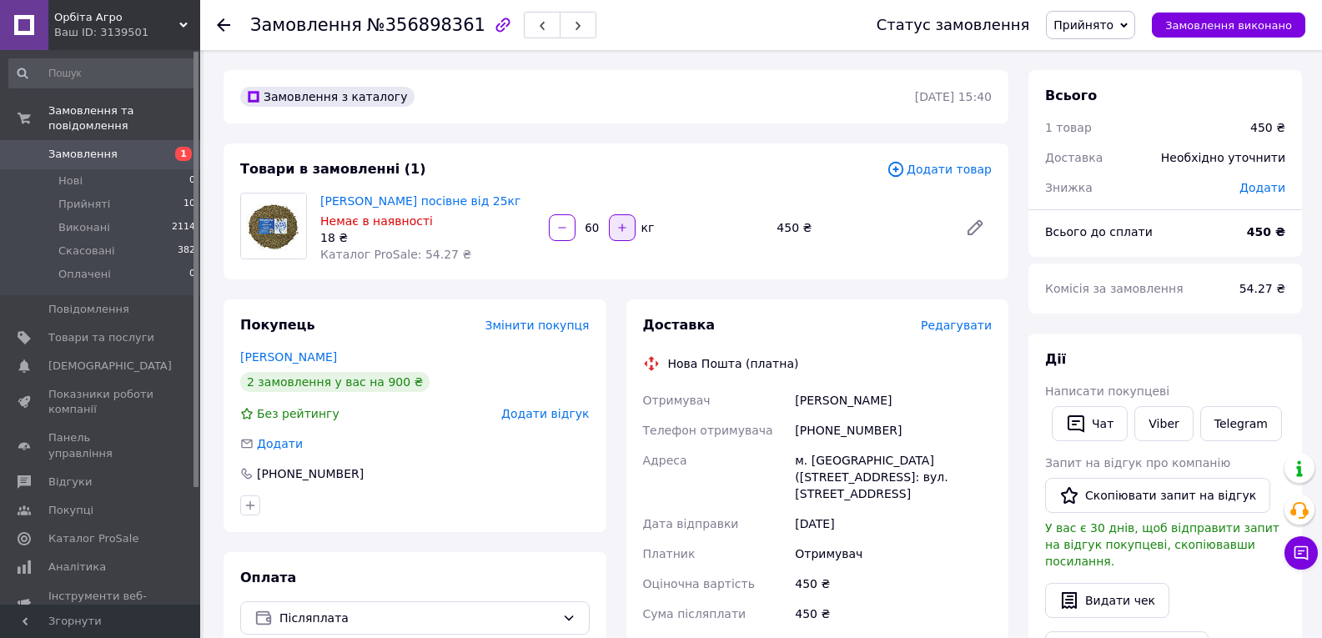
click at [623, 227] on icon "button" at bounding box center [623, 228] width 12 height 12
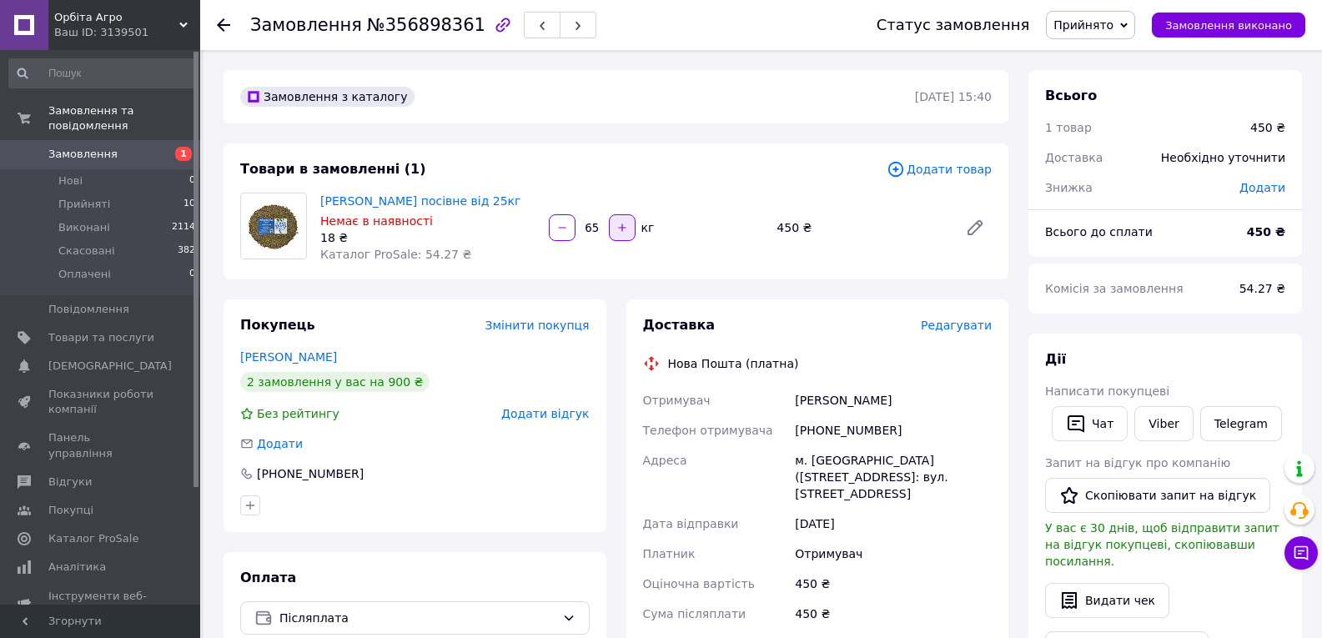
click at [623, 227] on icon "button" at bounding box center [623, 228] width 12 height 12
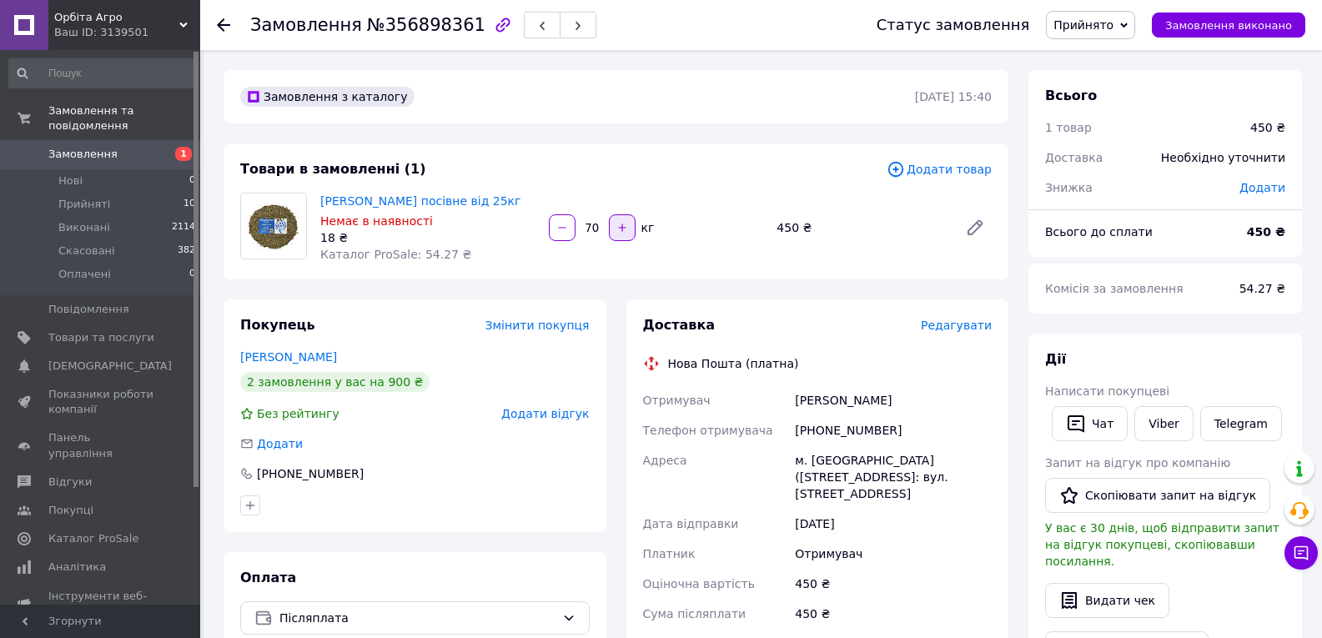
click at [623, 227] on icon "button" at bounding box center [623, 228] width 12 height 12
click at [624, 224] on icon "button" at bounding box center [623, 228] width 12 height 12
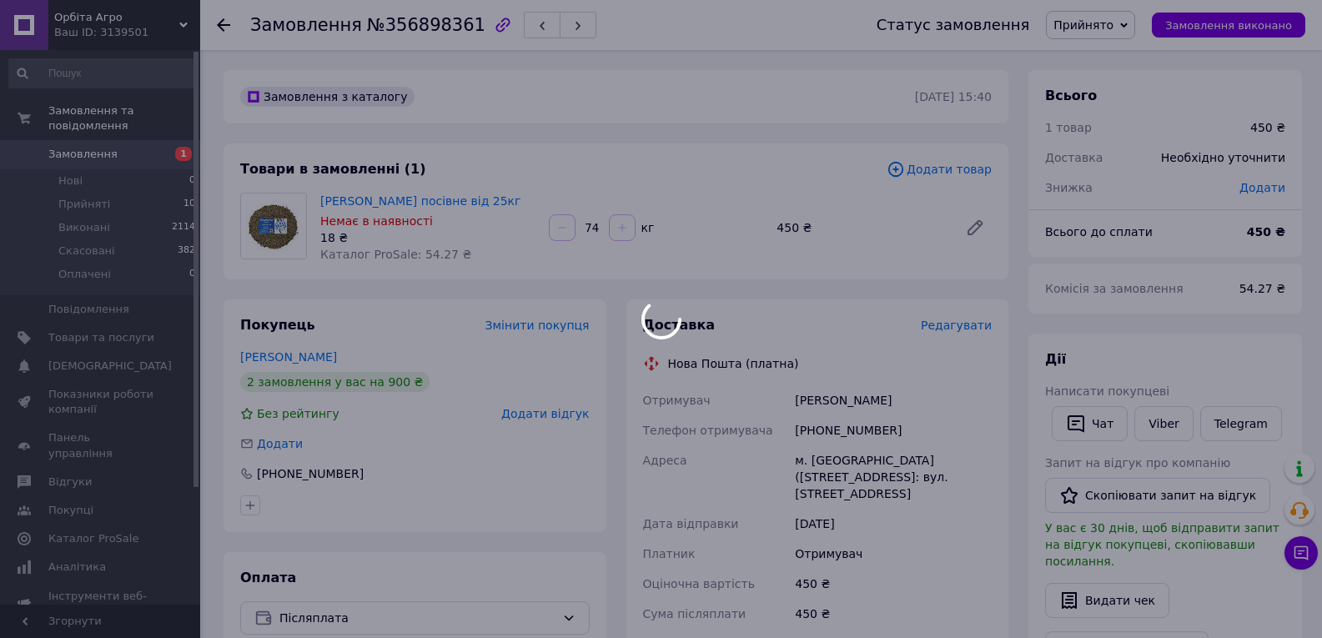
click at [624, 224] on div at bounding box center [661, 319] width 1322 height 638
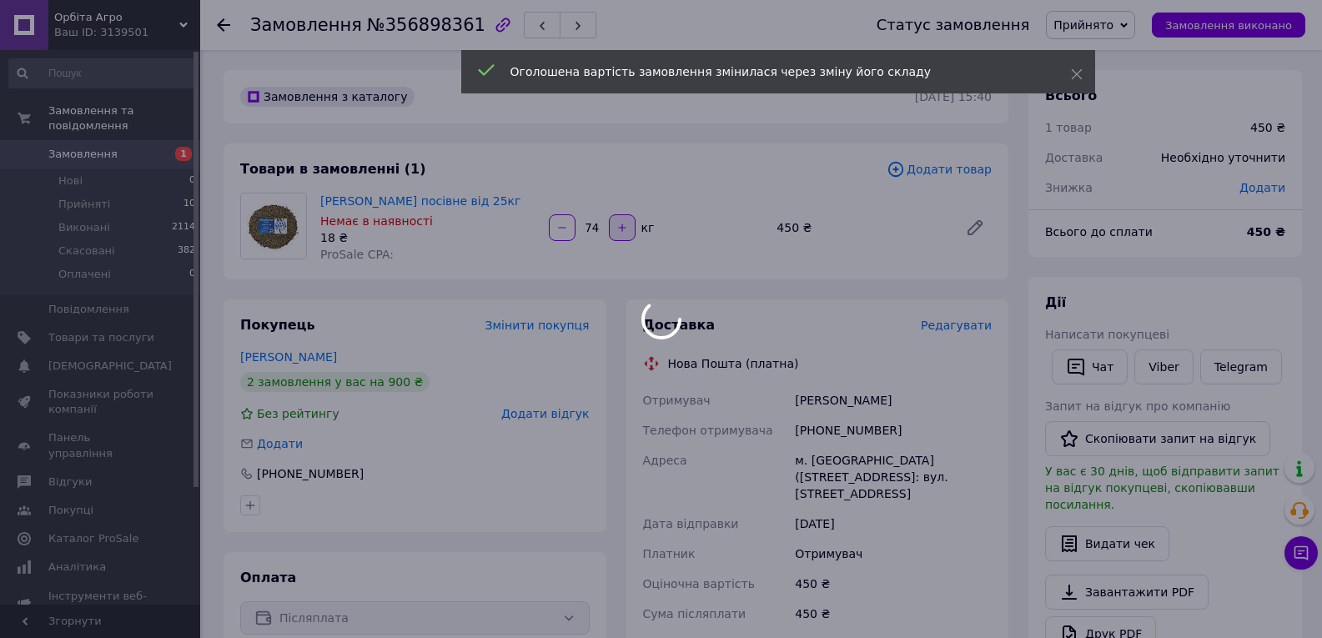
click at [624, 224] on div at bounding box center [661, 319] width 1322 height 638
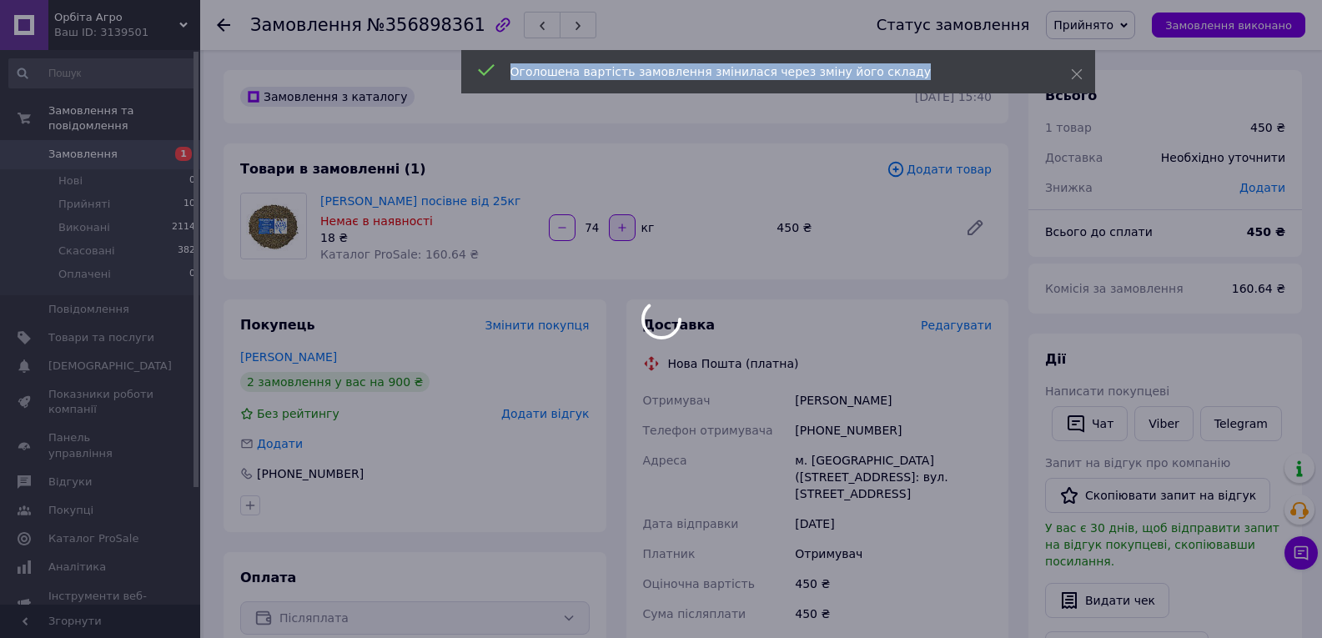
click at [624, 224] on div at bounding box center [661, 319] width 1322 height 638
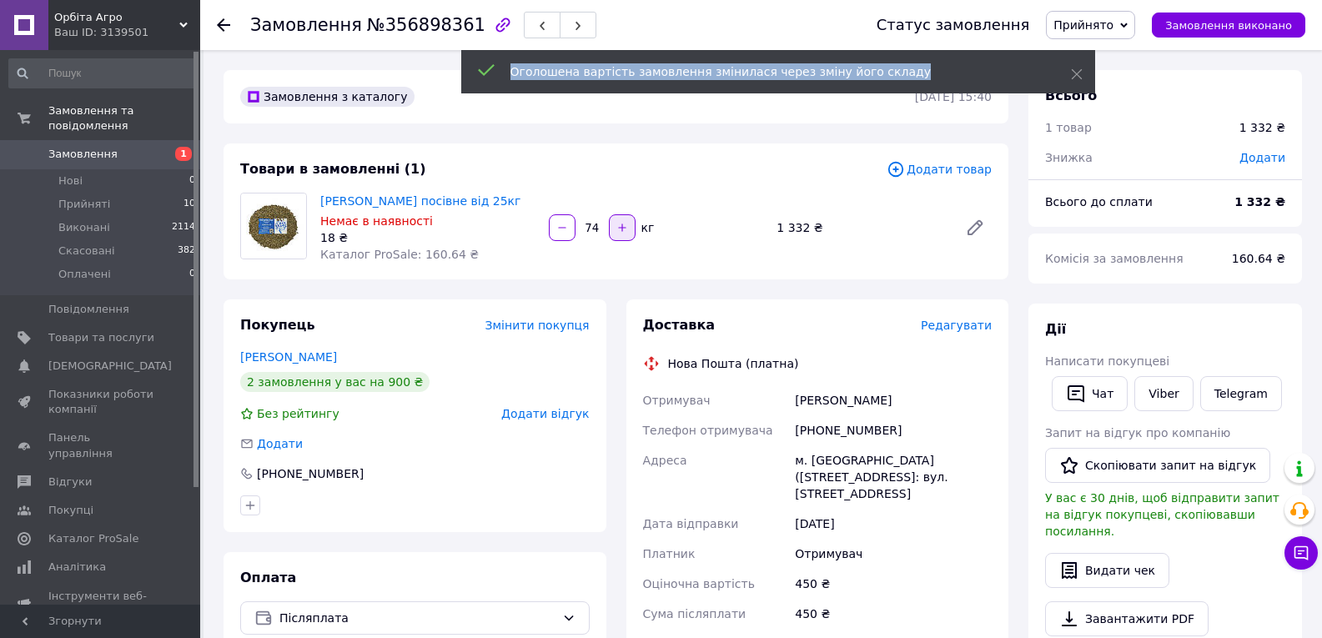
click at [624, 224] on icon "button" at bounding box center [623, 228] width 12 height 12
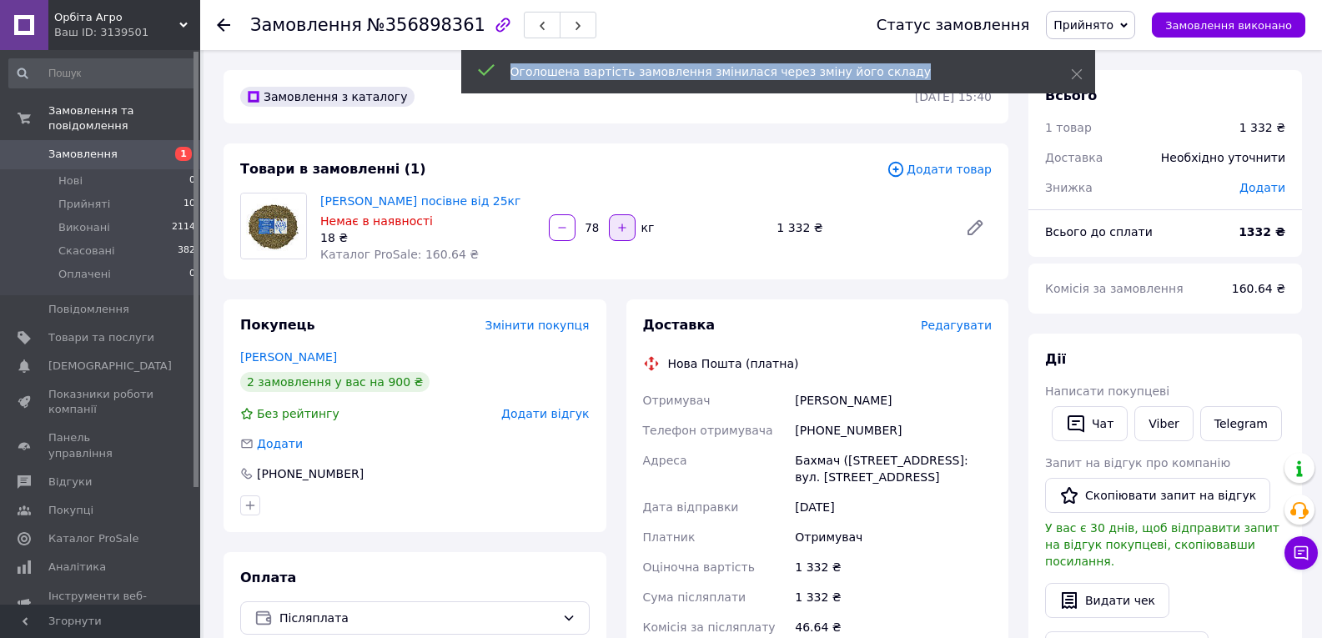
click at [624, 224] on icon "button" at bounding box center [623, 228] width 12 height 12
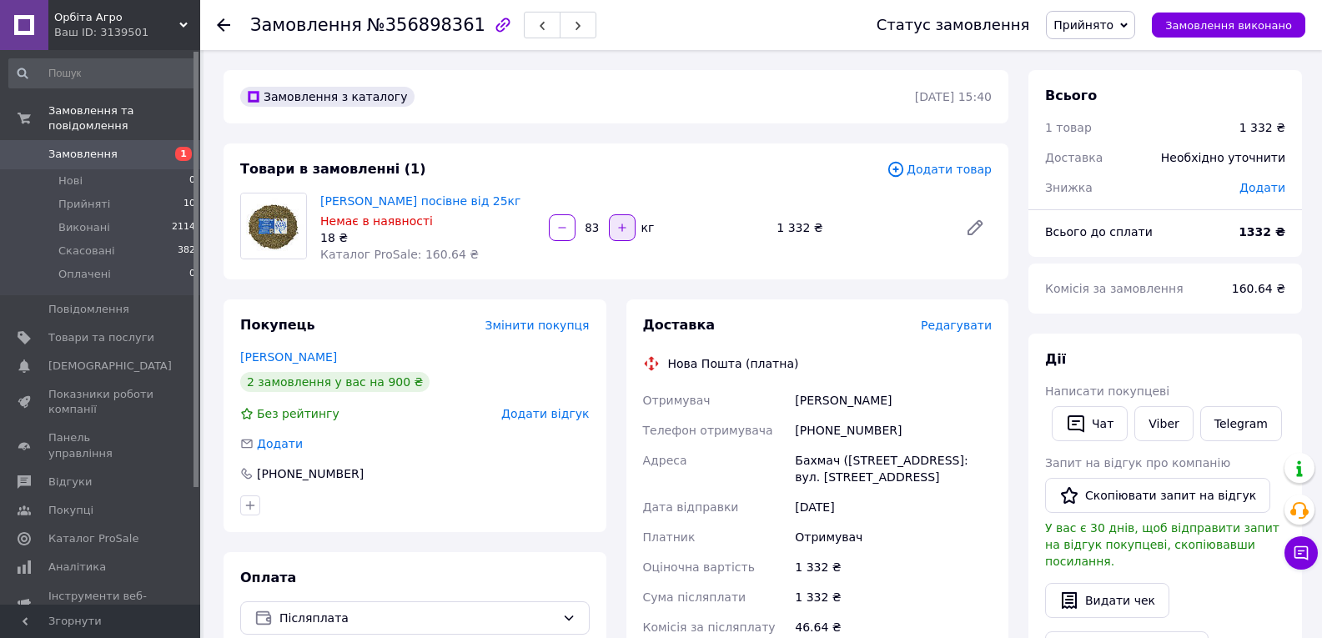
click at [624, 224] on icon "button" at bounding box center [623, 228] width 12 height 12
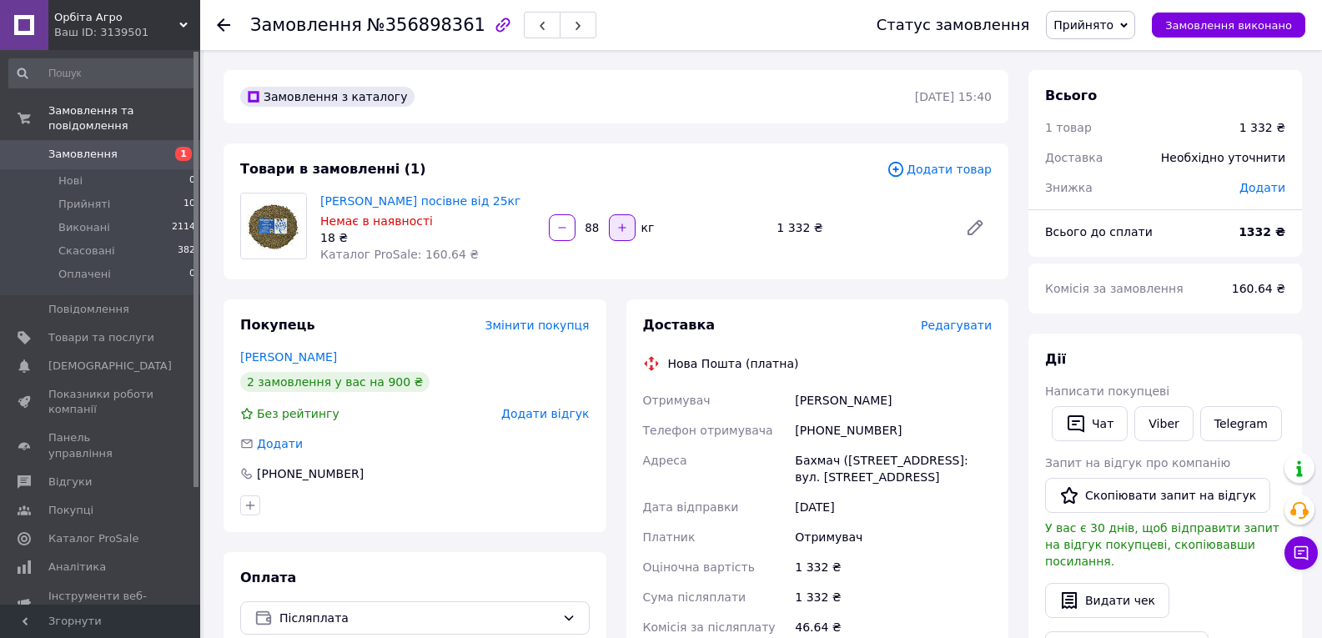
click at [624, 224] on icon "button" at bounding box center [623, 228] width 12 height 12
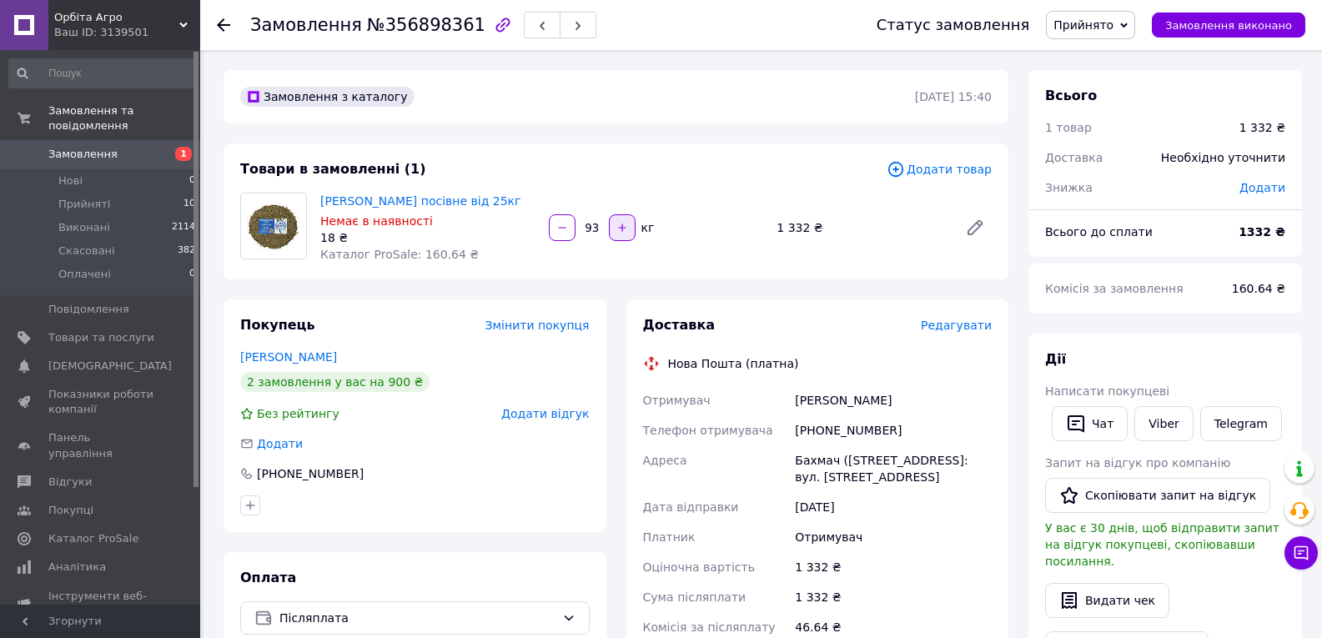
click at [624, 224] on icon "button" at bounding box center [623, 228] width 12 height 12
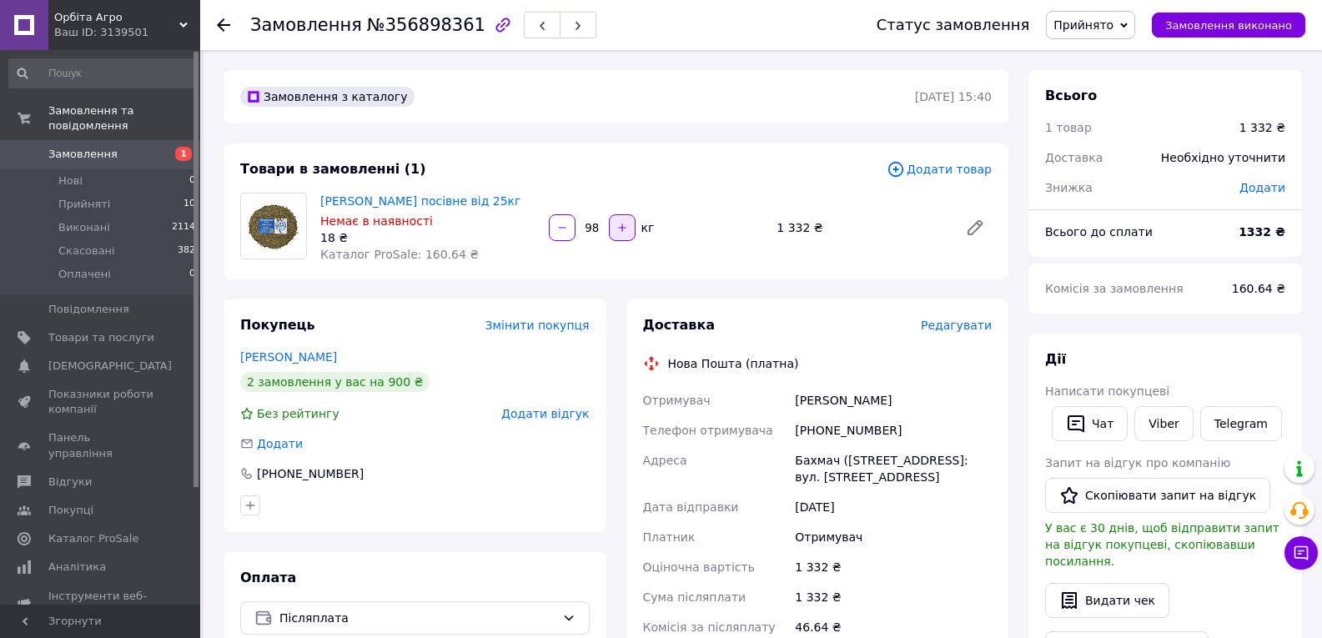
click at [624, 224] on icon "button" at bounding box center [623, 228] width 12 height 12
type input "100"
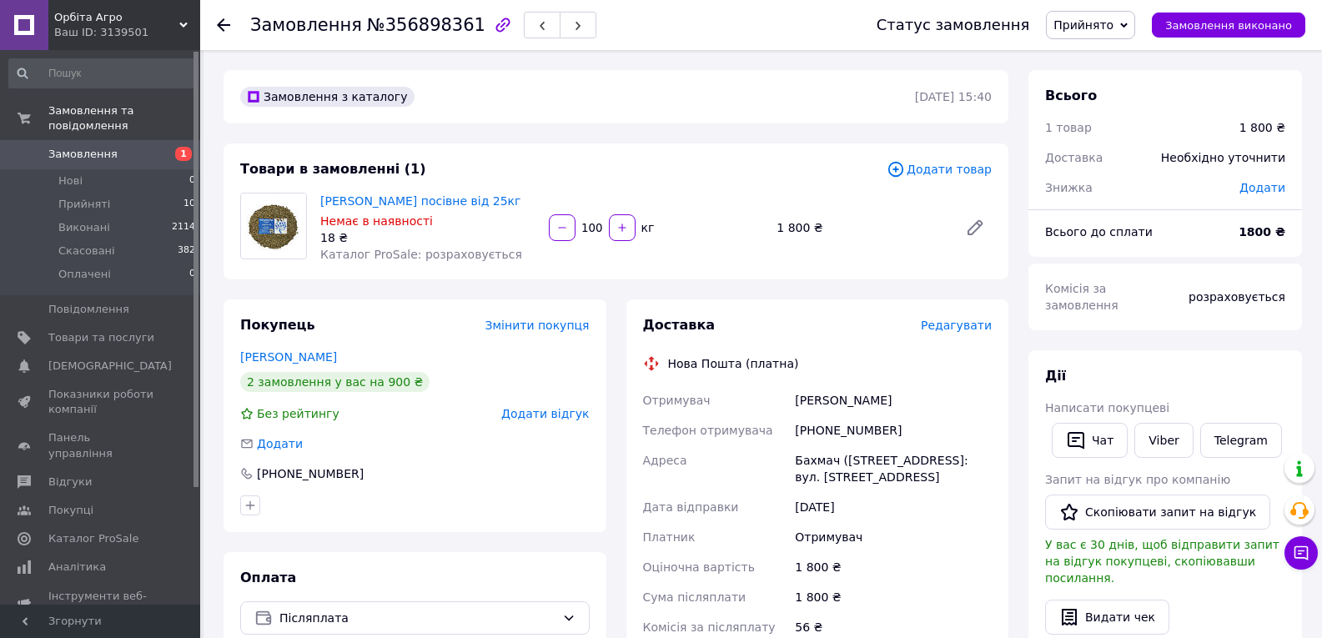
click at [218, 16] on div at bounding box center [233, 25] width 33 height 50
click at [229, 34] on div at bounding box center [233, 25] width 33 height 50
click at [362, 211] on div "Жито посівне від 25кг Немає в наявності 18 ₴ Каталог ProSale: розраховується" at bounding box center [428, 227] width 229 height 77
click at [363, 203] on link "[PERSON_NAME] посівне від 25кг" at bounding box center [420, 200] width 200 height 13
click at [229, 22] on icon at bounding box center [223, 24] width 13 height 13
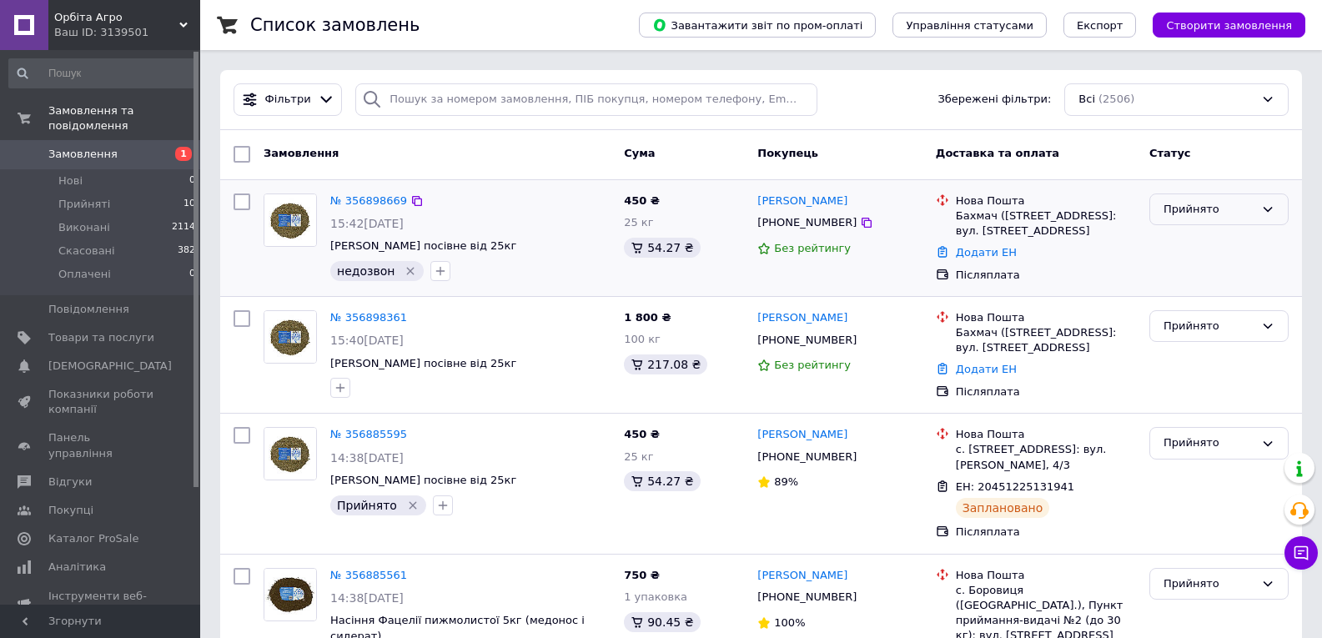
click at [1193, 208] on div "Прийнято" at bounding box center [1209, 210] width 91 height 18
click at [1180, 277] on li "Скасовано" at bounding box center [1219, 274] width 138 height 31
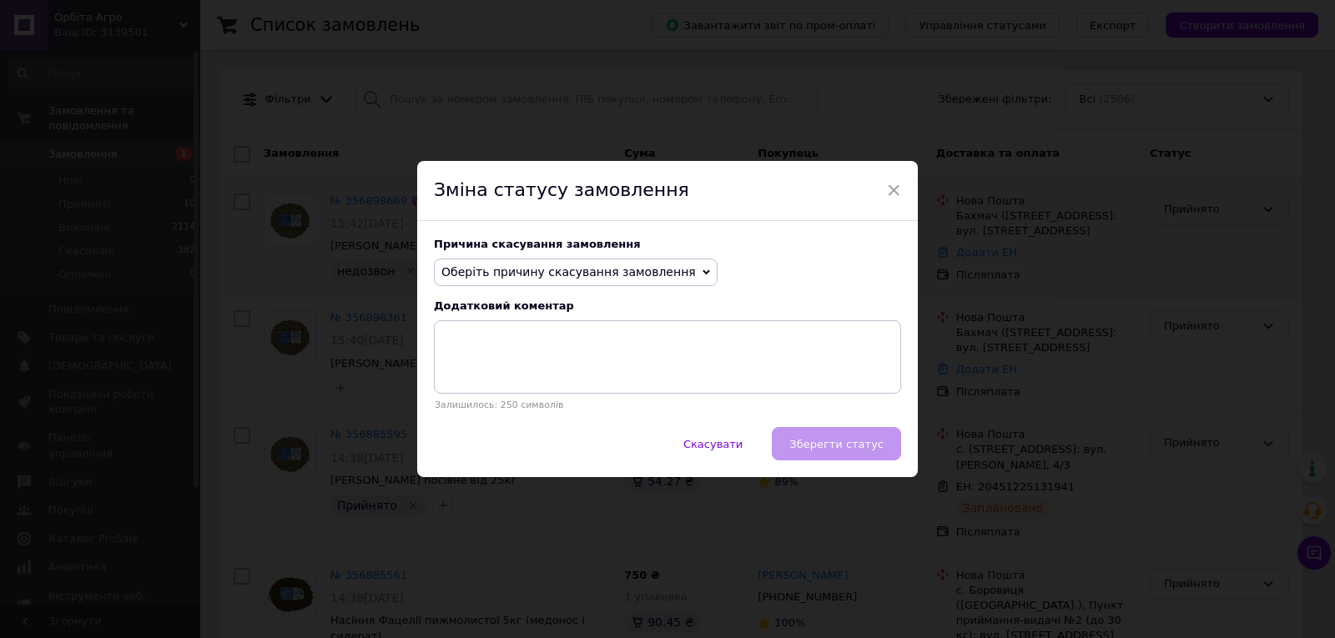
click at [638, 269] on span "Оберіть причину скасування замовлення" at bounding box center [568, 271] width 254 height 13
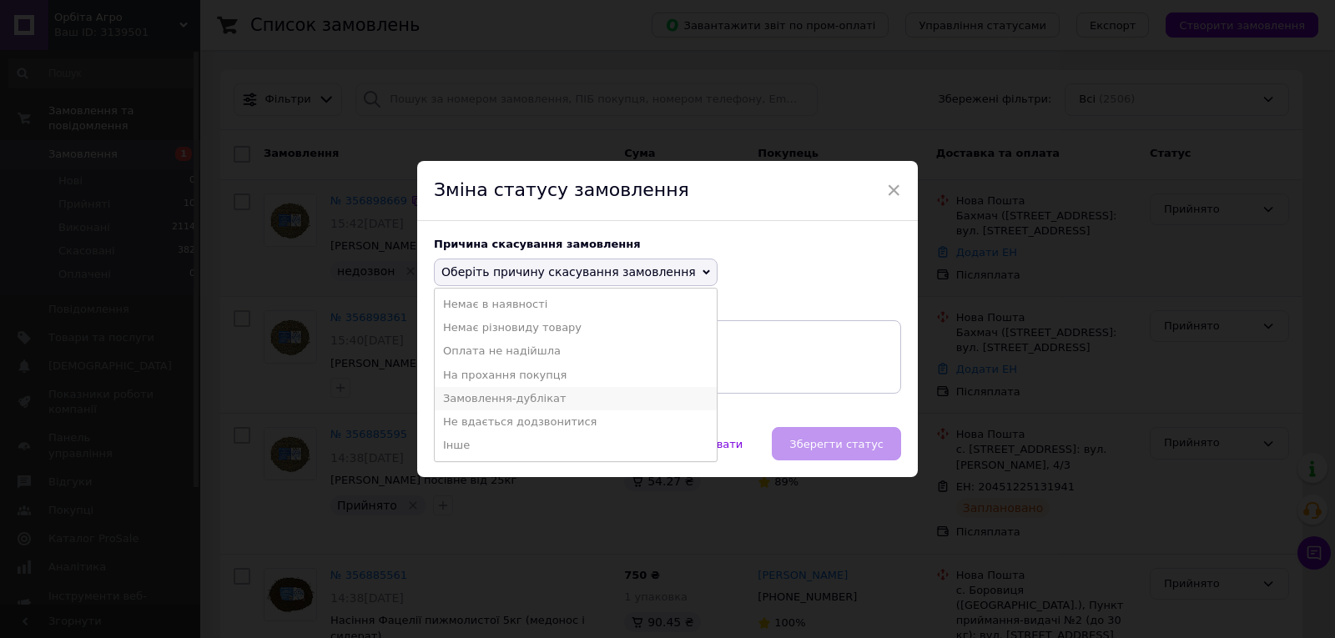
click at [527, 400] on li "Замовлення-дублікат" at bounding box center [576, 398] width 282 height 23
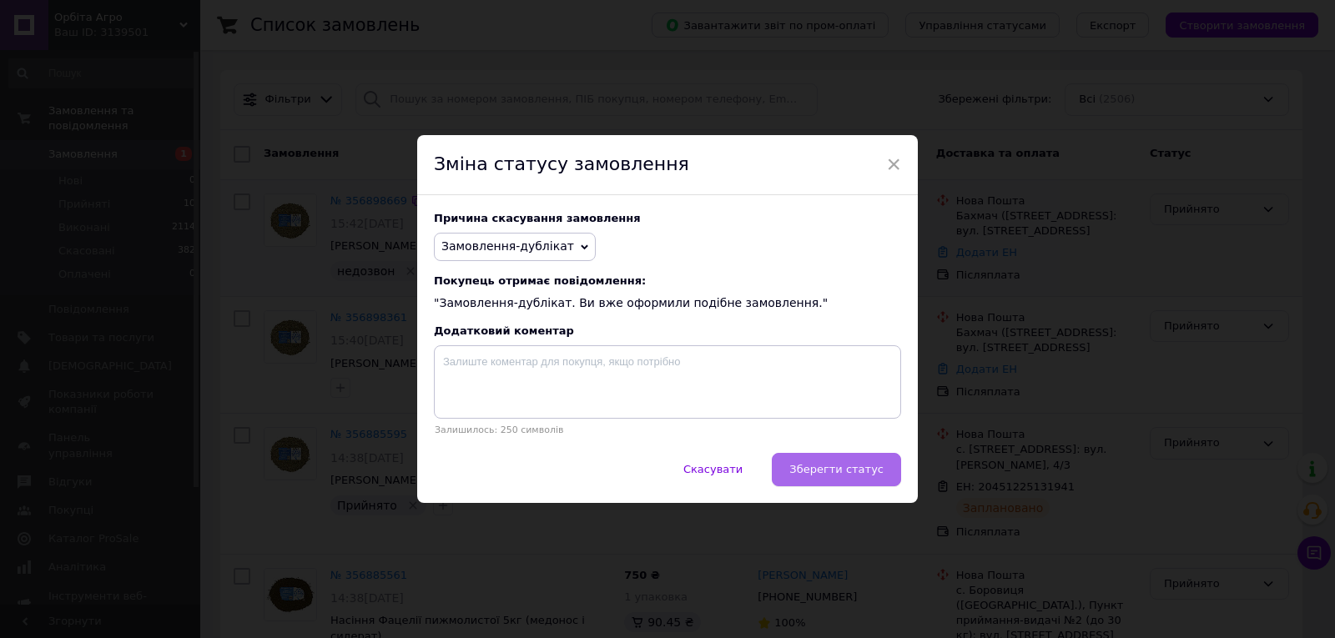
click at [865, 465] on button "Зберегти статус" at bounding box center [836, 469] width 129 height 33
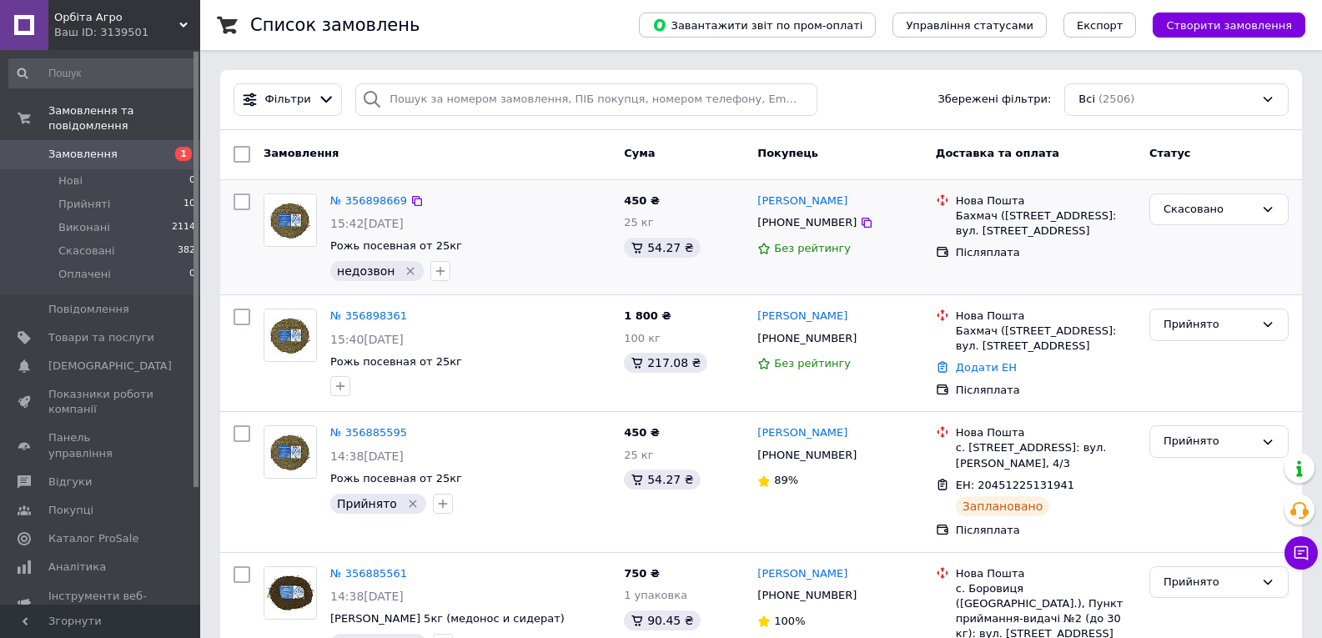
click at [405, 269] on icon "Видалити мітку" at bounding box center [410, 270] width 13 height 13
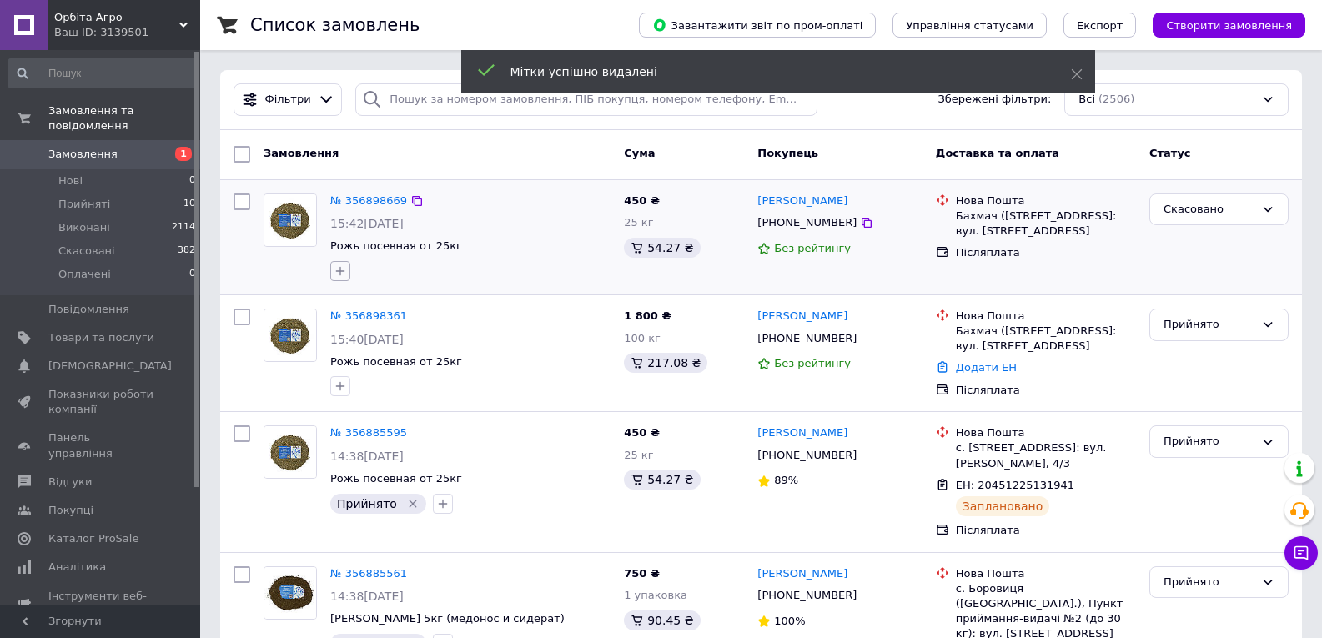
click at [336, 272] on icon "button" at bounding box center [340, 270] width 13 height 13
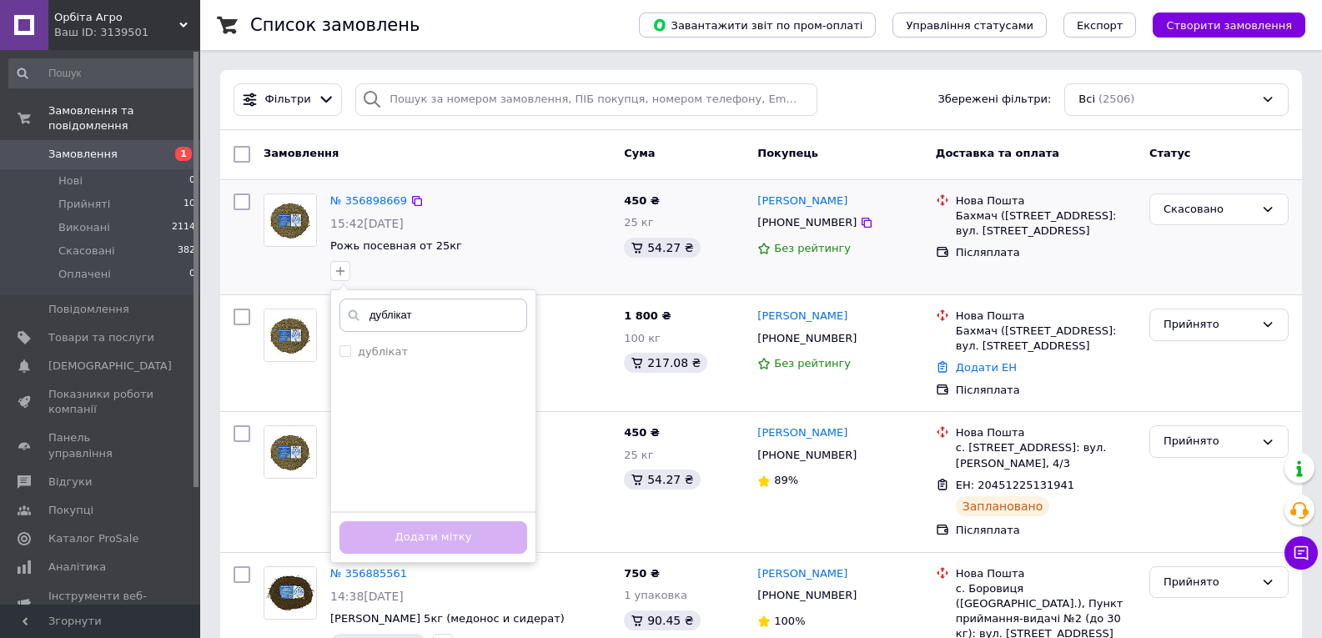
type input "дублікат"
click at [405, 364] on ul "дублікат" at bounding box center [433, 423] width 204 height 167
click at [402, 355] on div "дублікат" at bounding box center [434, 352] width 188 height 15
checkbox input "true"
click at [497, 536] on button "Додати мітку" at bounding box center [434, 537] width 188 height 33
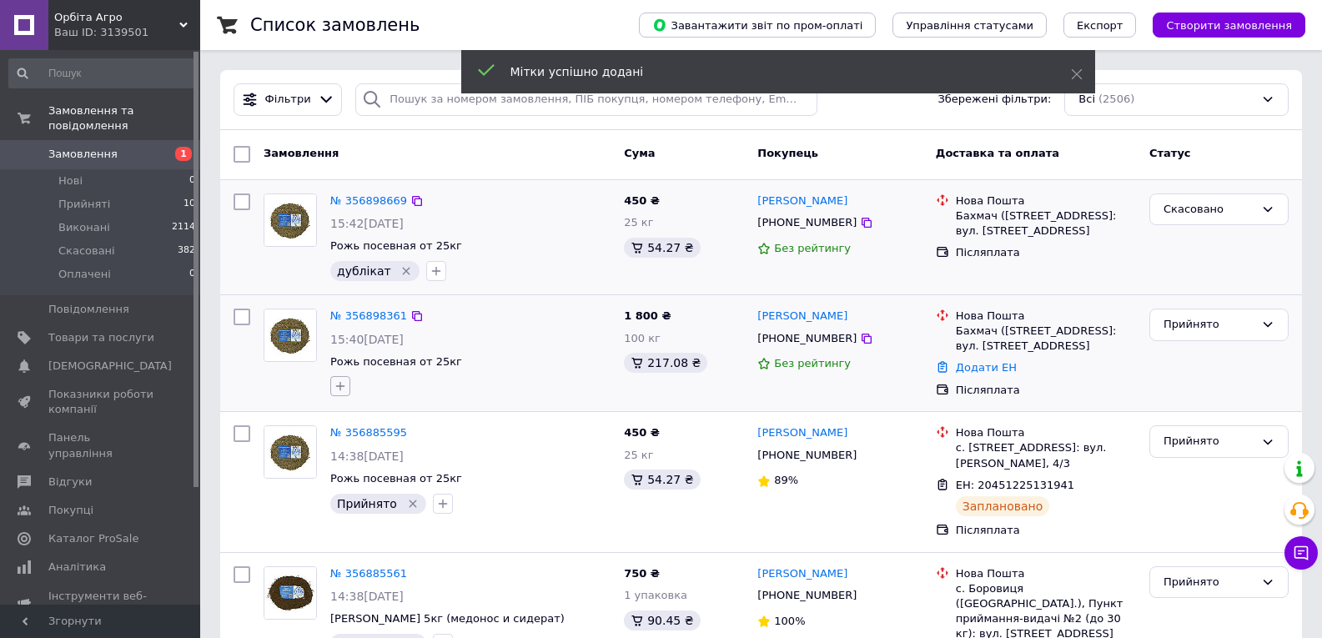
click at [340, 391] on icon "button" at bounding box center [340, 386] width 13 height 13
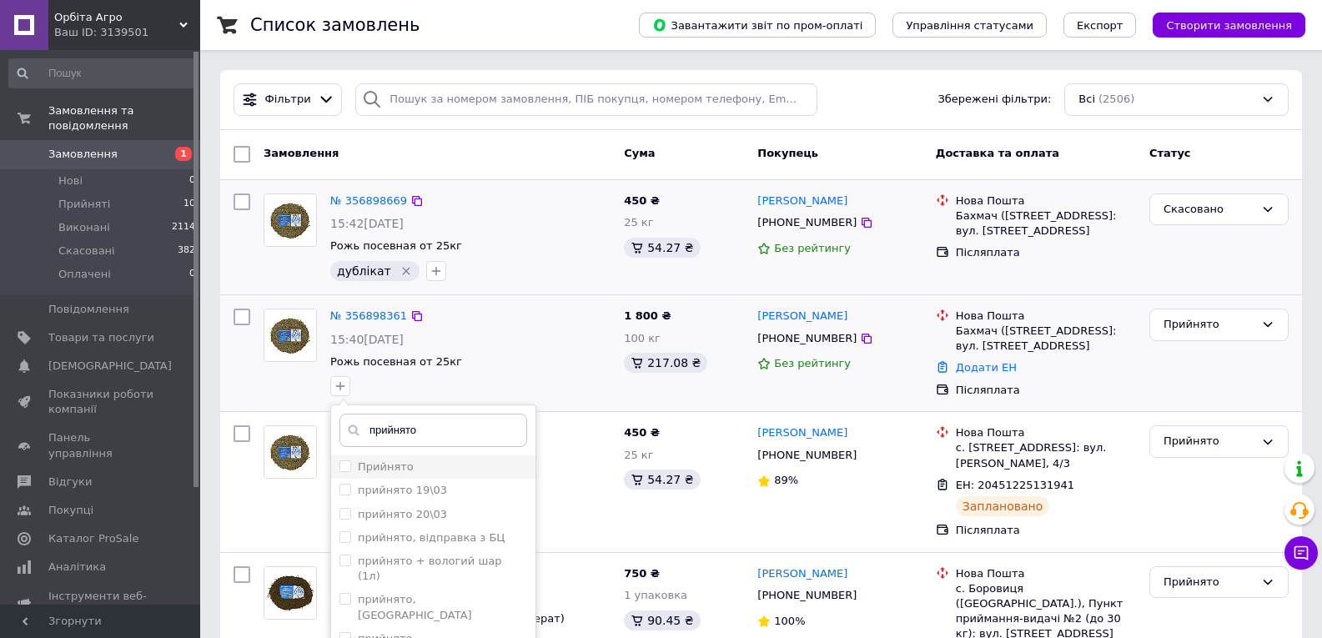
type input "прийнято"
click at [362, 470] on label "Прийнято" at bounding box center [386, 467] width 56 height 13
checkbox input "true"
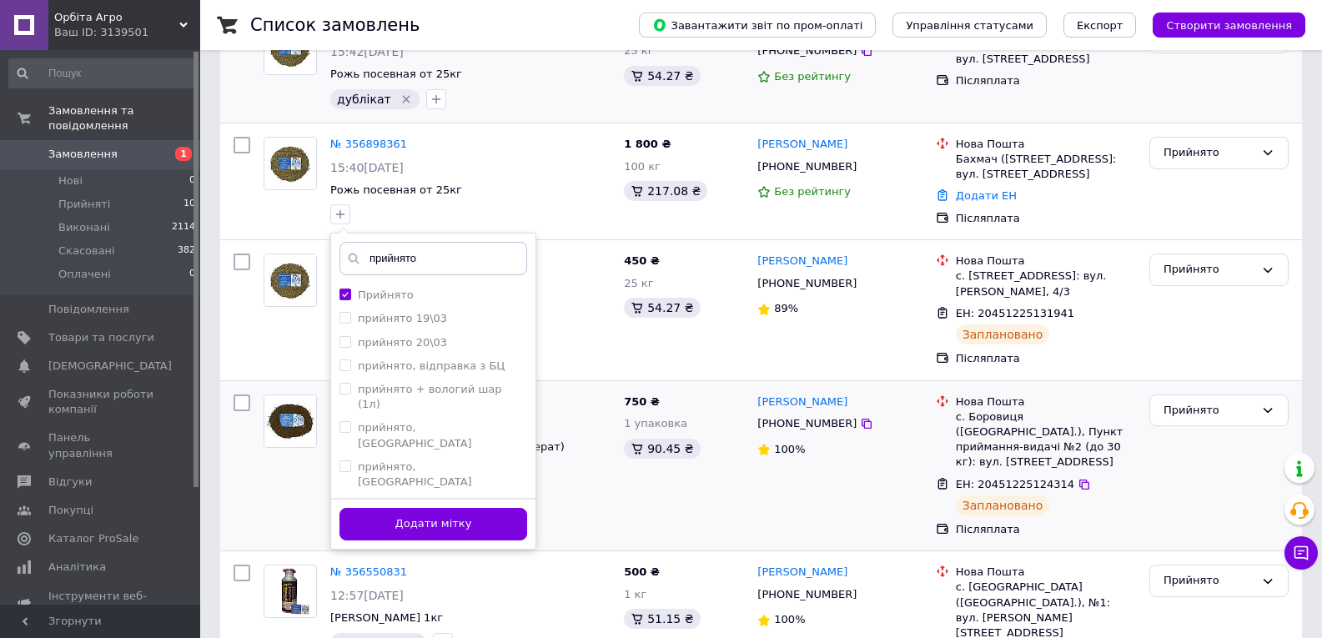
scroll to position [250, 0]
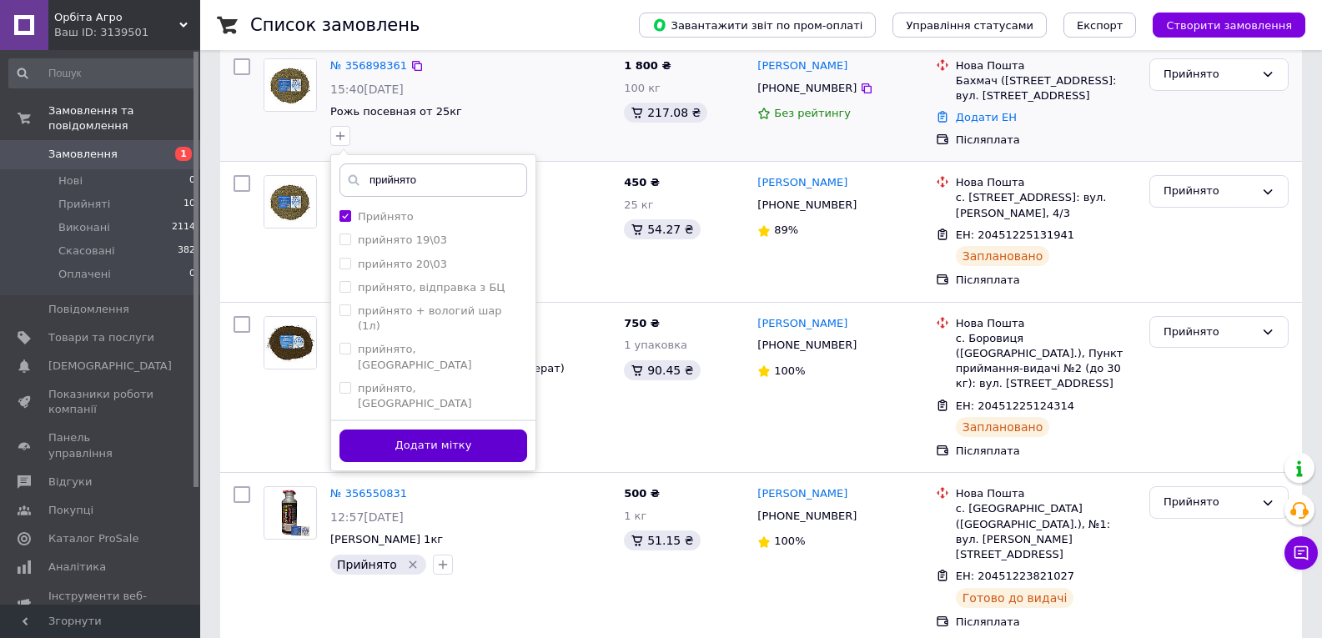
click at [390, 430] on button "Додати мітку" at bounding box center [434, 446] width 188 height 33
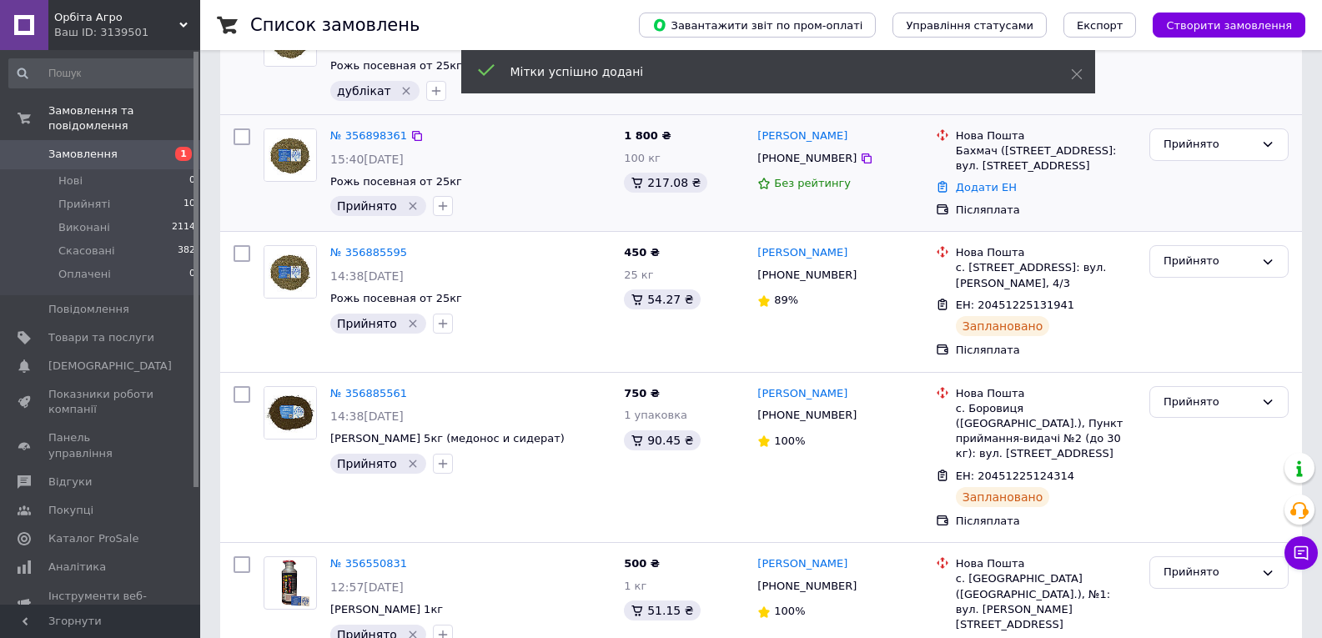
scroll to position [83, 0]
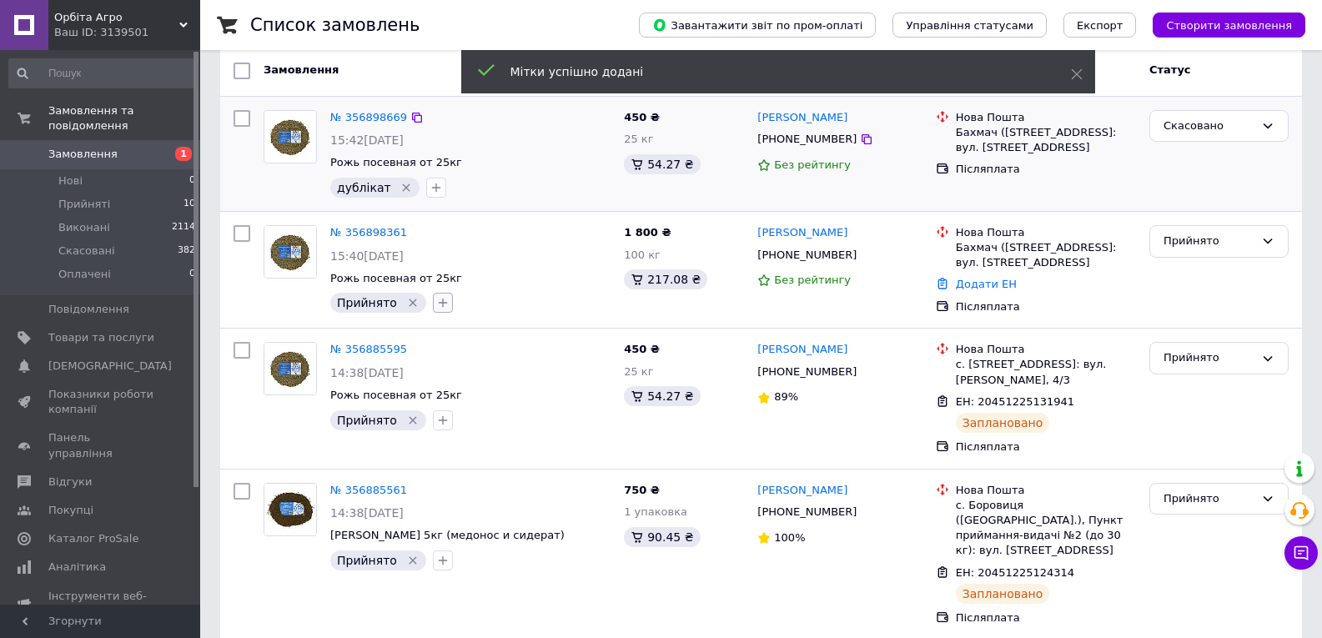
click at [438, 305] on icon "button" at bounding box center [442, 302] width 13 height 13
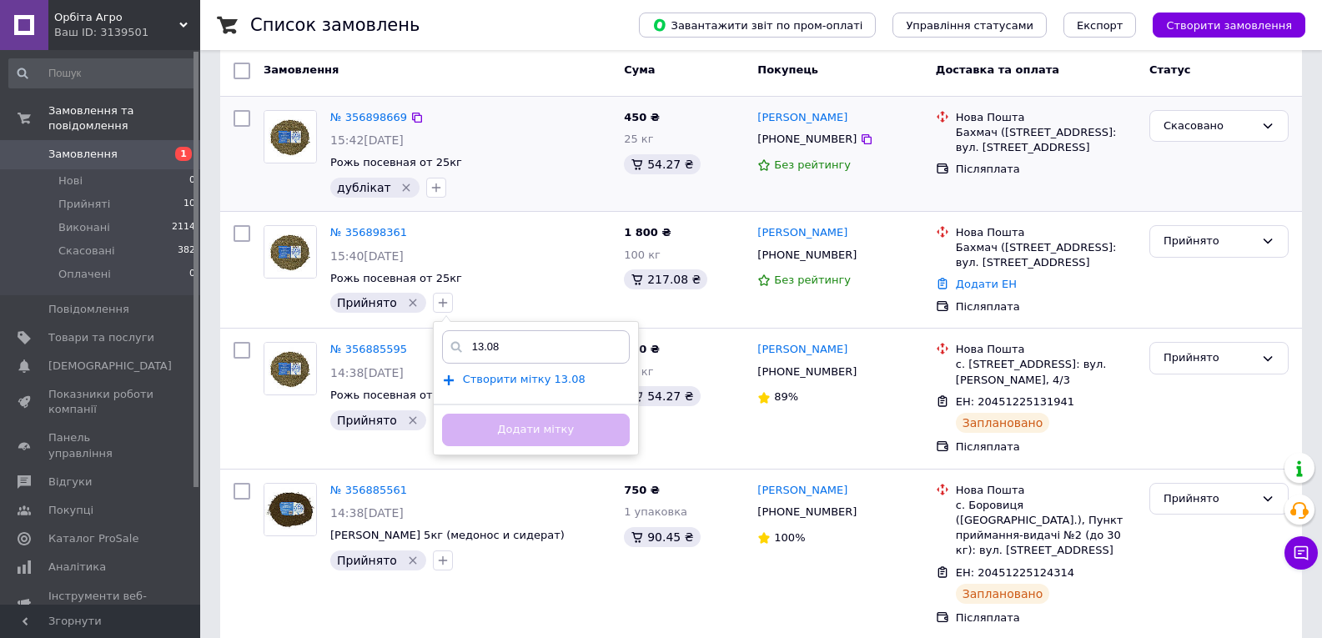
type input "13.08"
click at [538, 380] on span "Створити мітку 13.08" at bounding box center [524, 379] width 123 height 13
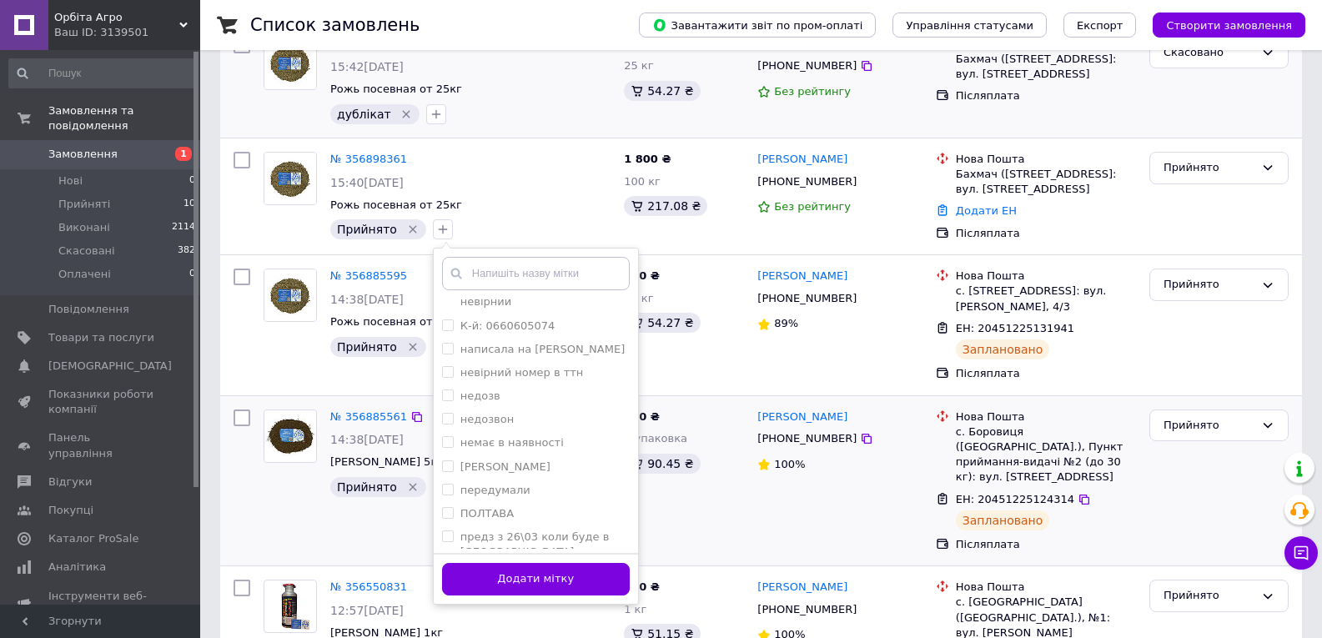
scroll to position [167, 0]
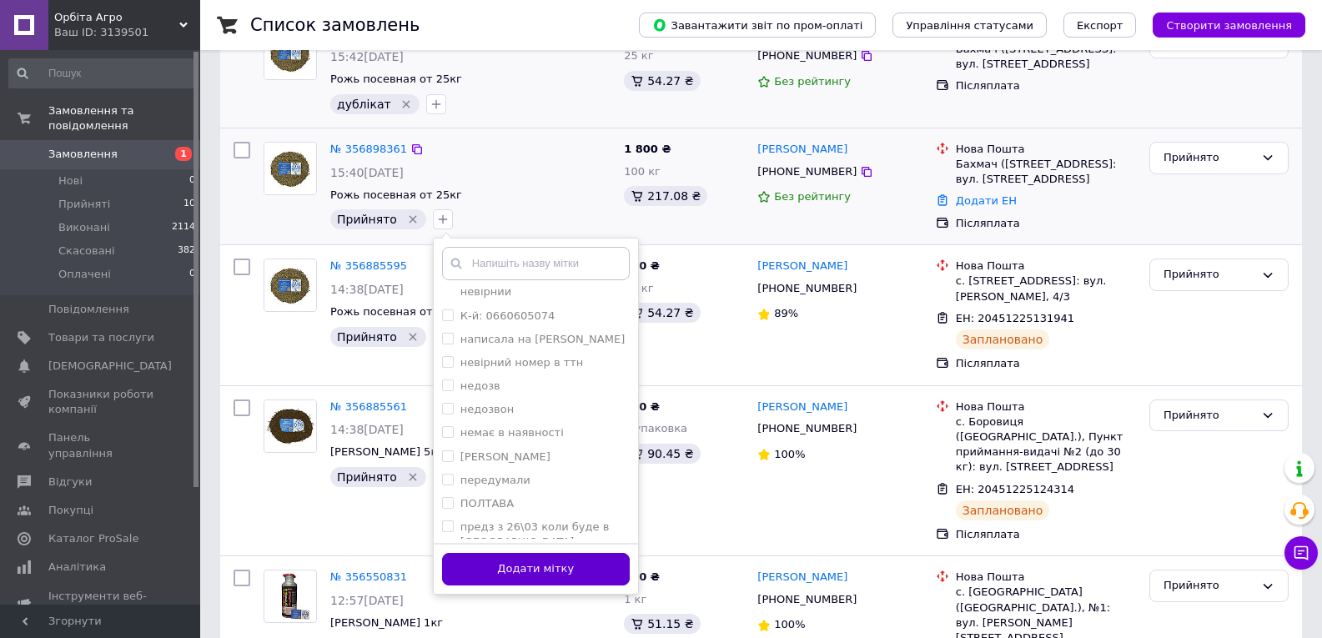
click at [597, 561] on button "Додати мітку" at bounding box center [536, 569] width 188 height 33
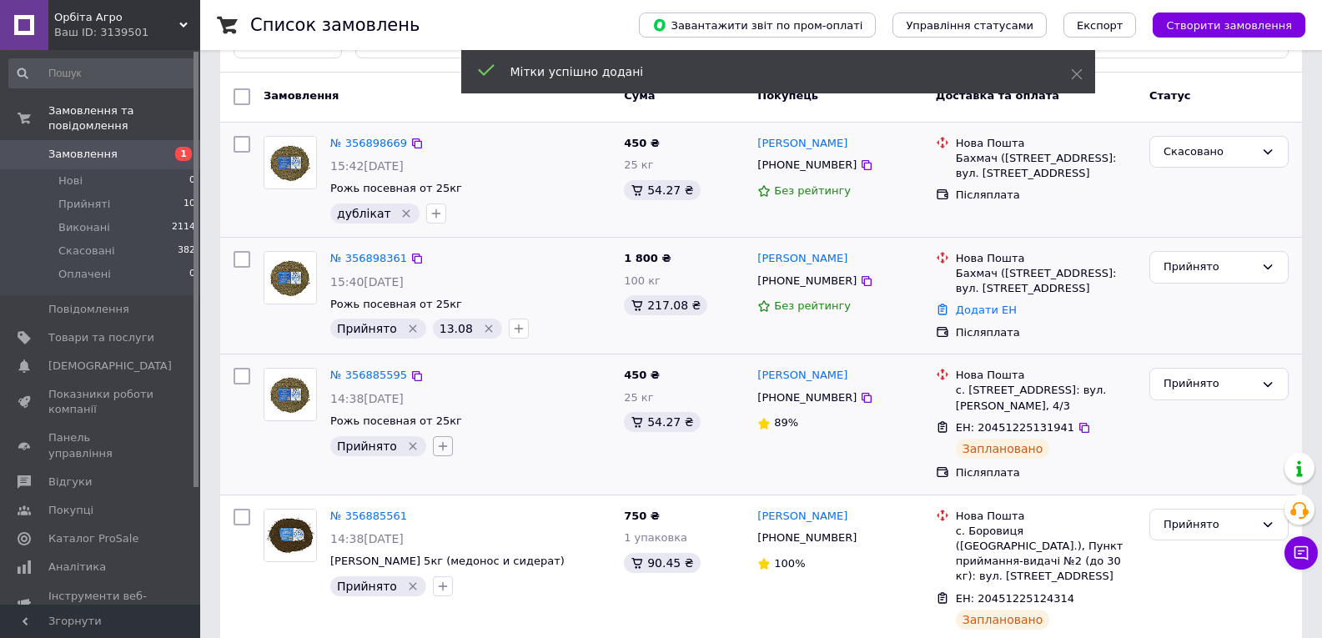
scroll to position [0, 0]
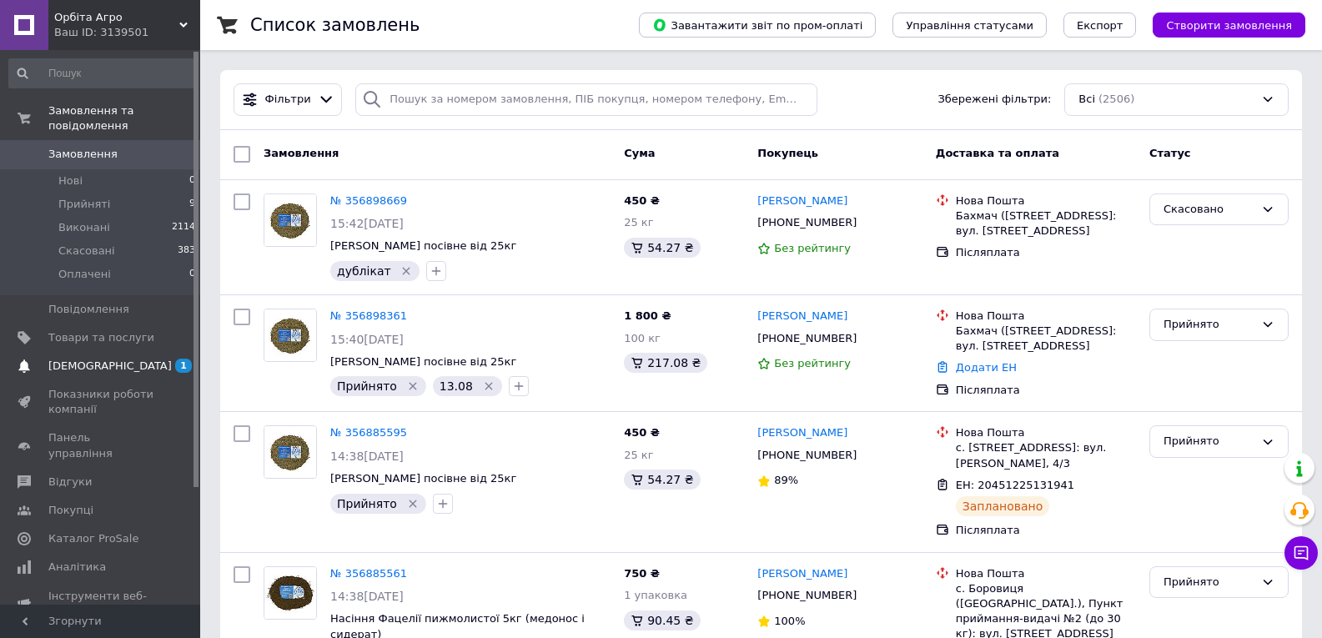
click at [103, 359] on span "[DEMOGRAPHIC_DATA]" at bounding box center [109, 366] width 123 height 15
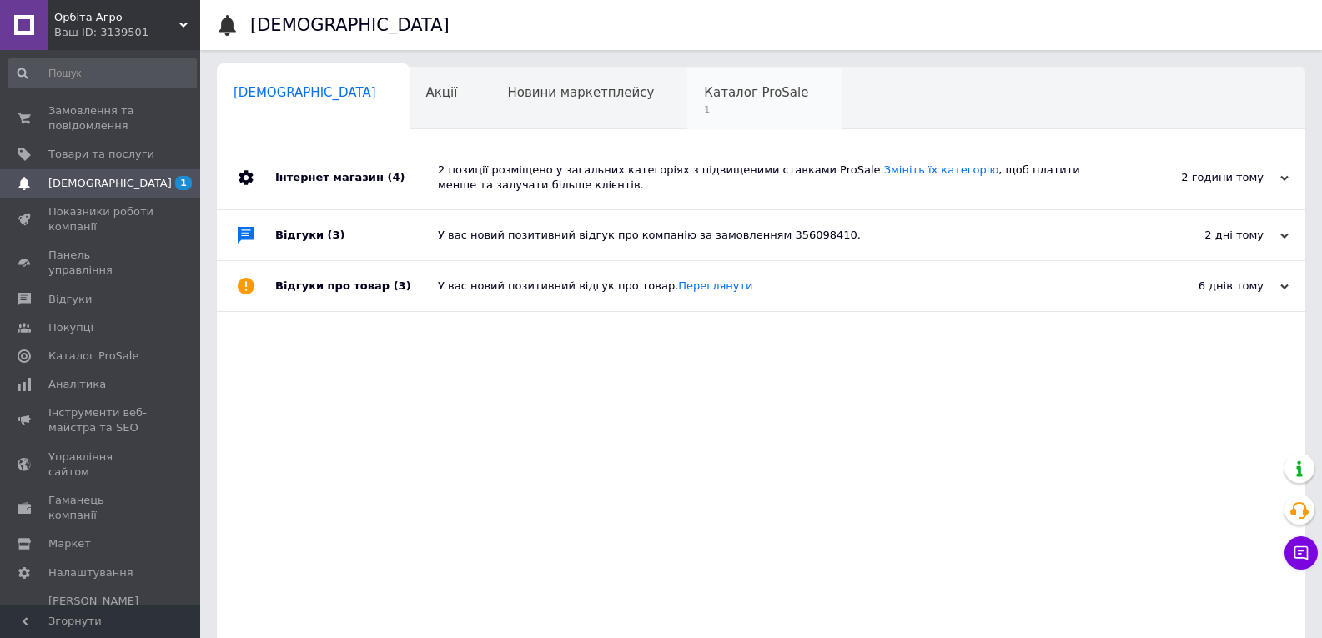
click at [704, 114] on span "1" at bounding box center [756, 109] width 104 height 13
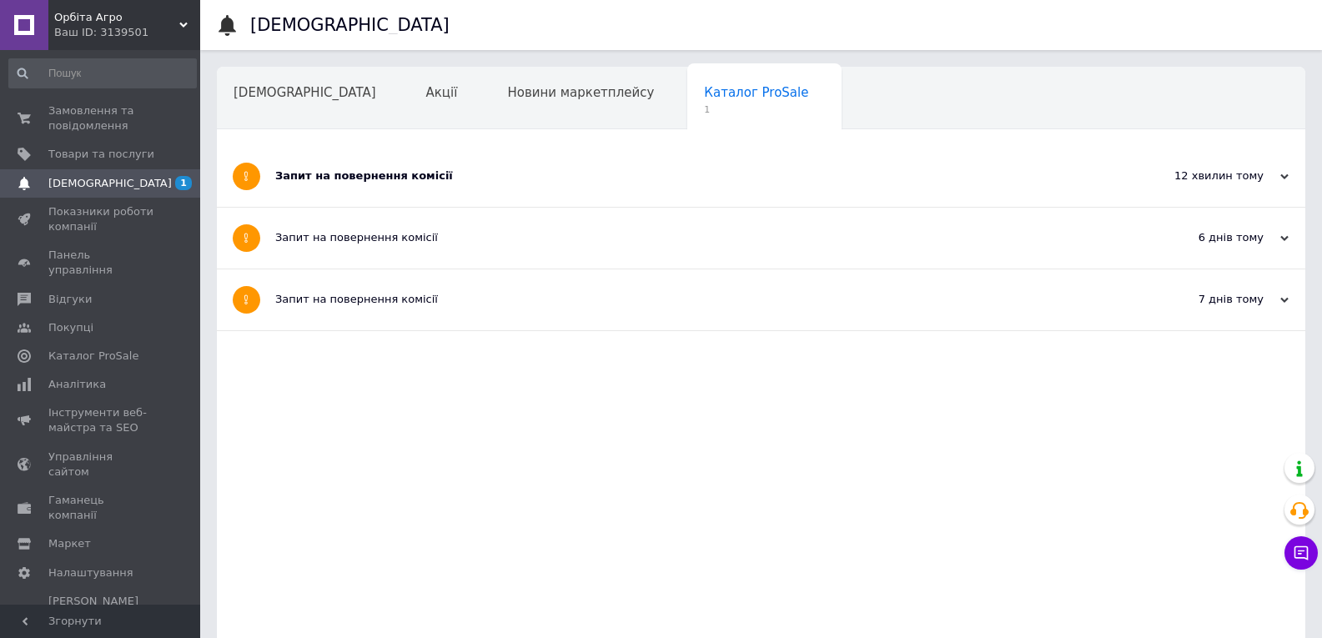
click at [596, 182] on div "Запит на повернення комісії" at bounding box center [698, 176] width 847 height 15
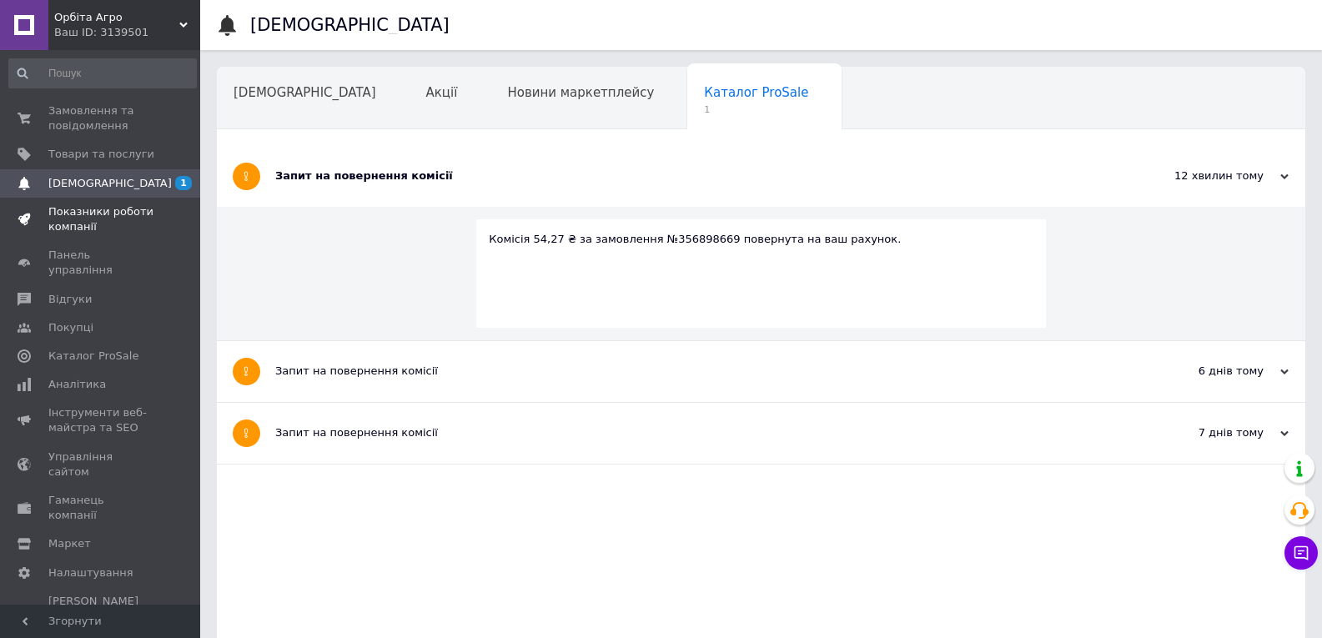
click at [88, 218] on span "Показники роботи компанії" at bounding box center [101, 219] width 106 height 30
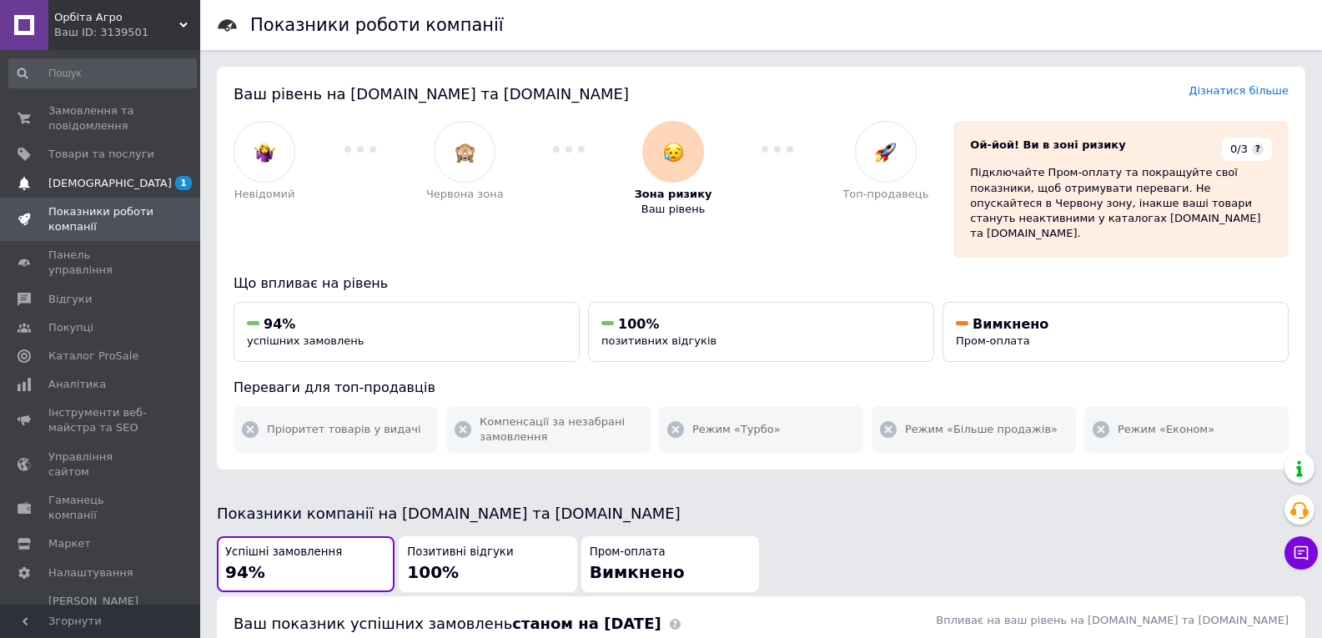
click at [90, 192] on link "[DEMOGRAPHIC_DATA] 1" at bounding box center [102, 183] width 205 height 28
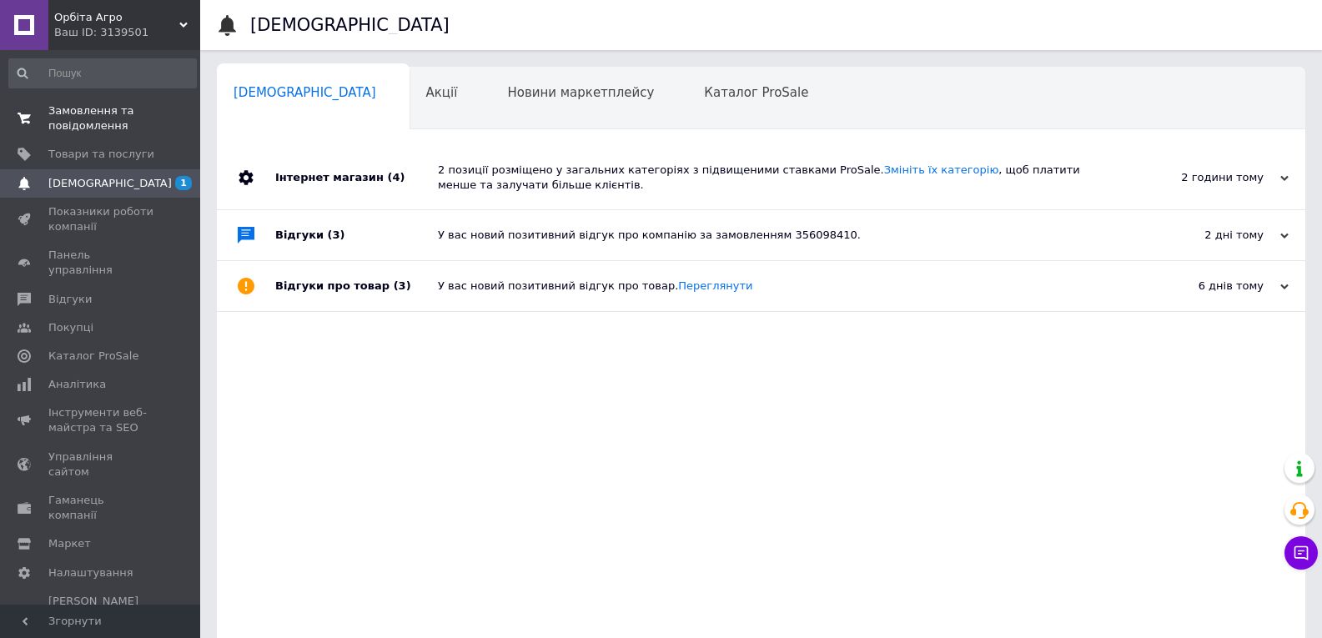
click at [100, 110] on span "Замовлення та повідомлення" at bounding box center [101, 118] width 106 height 30
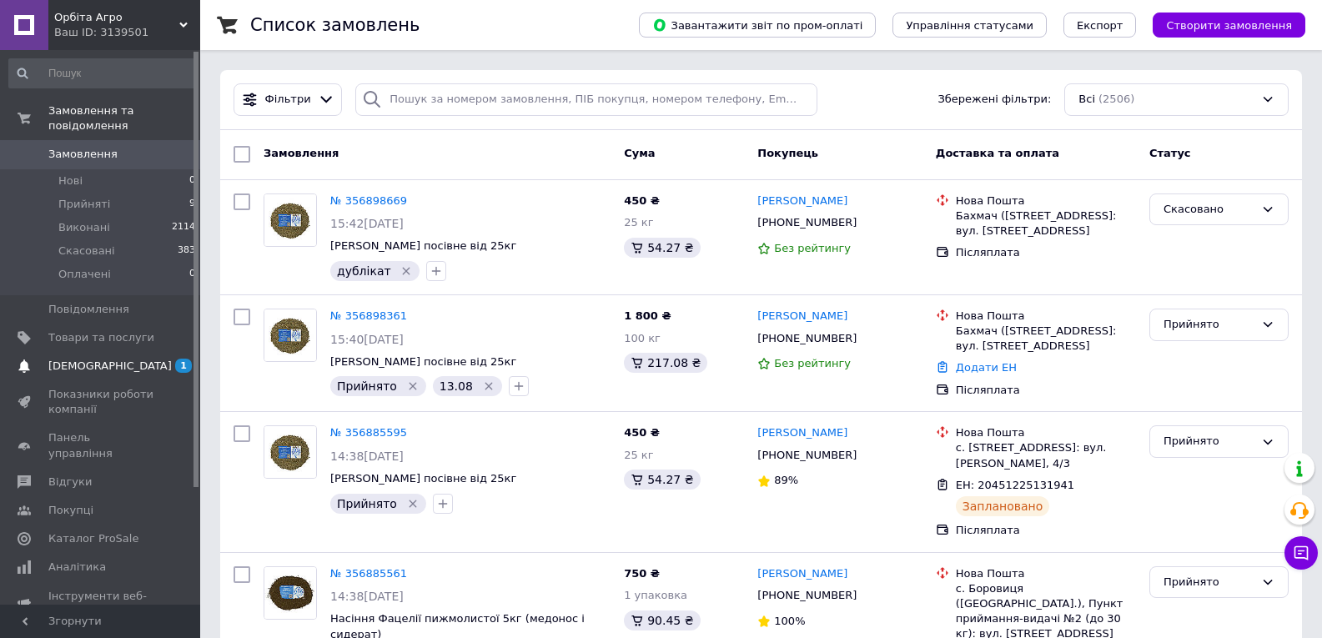
click at [100, 359] on span "[DEMOGRAPHIC_DATA]" at bounding box center [109, 366] width 123 height 15
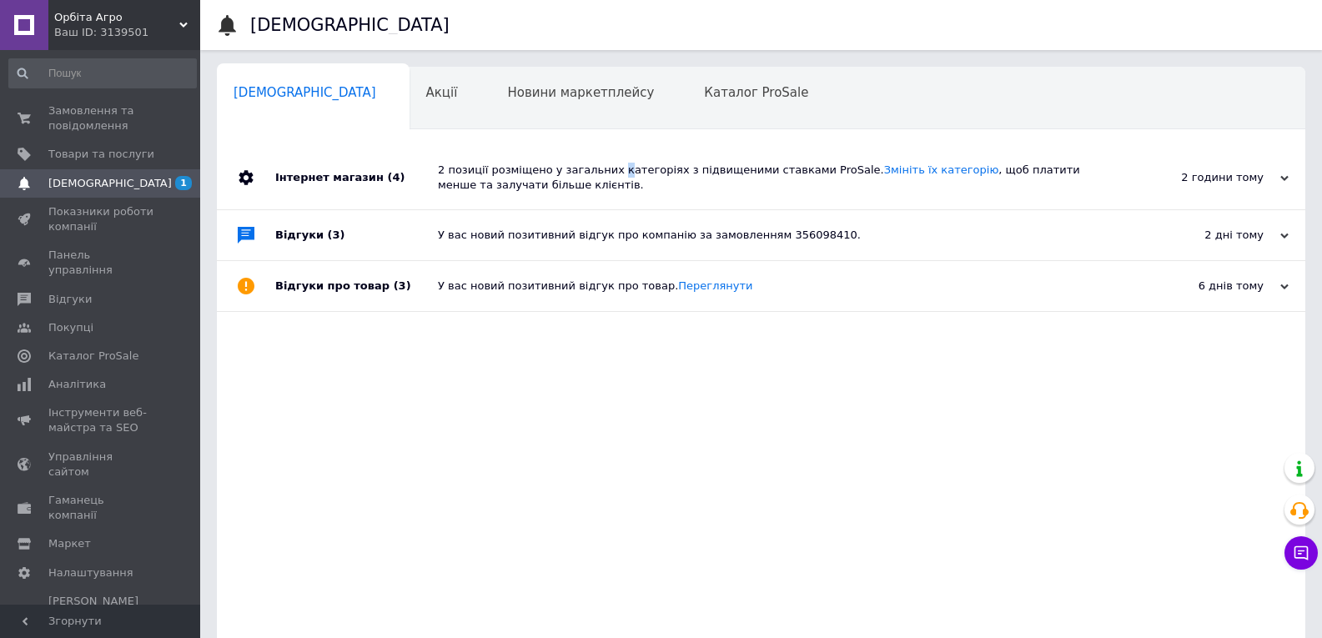
click at [606, 174] on div "2 позиції розміщено у загальних категоріях з підвищеними ставками ProSale. Змін…" at bounding box center [780, 178] width 684 height 30
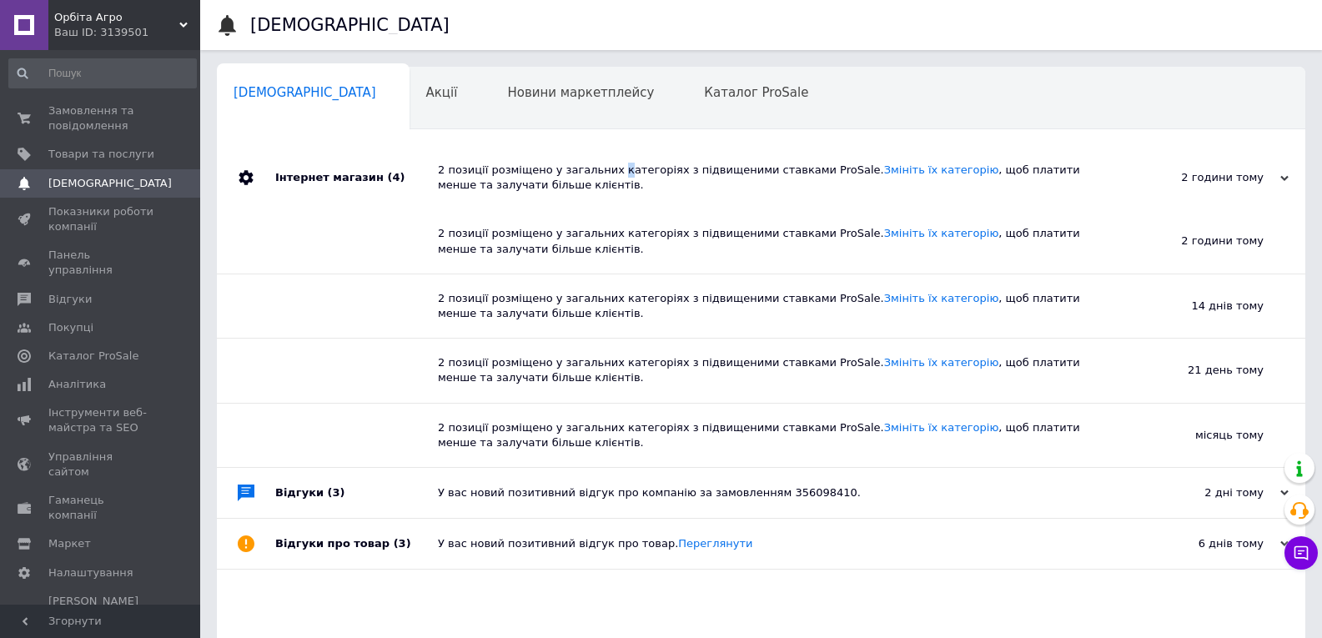
click at [602, 169] on div "2 позиції розміщено у загальних категоріях з підвищеними ставками ProSale. Змін…" at bounding box center [780, 178] width 684 height 30
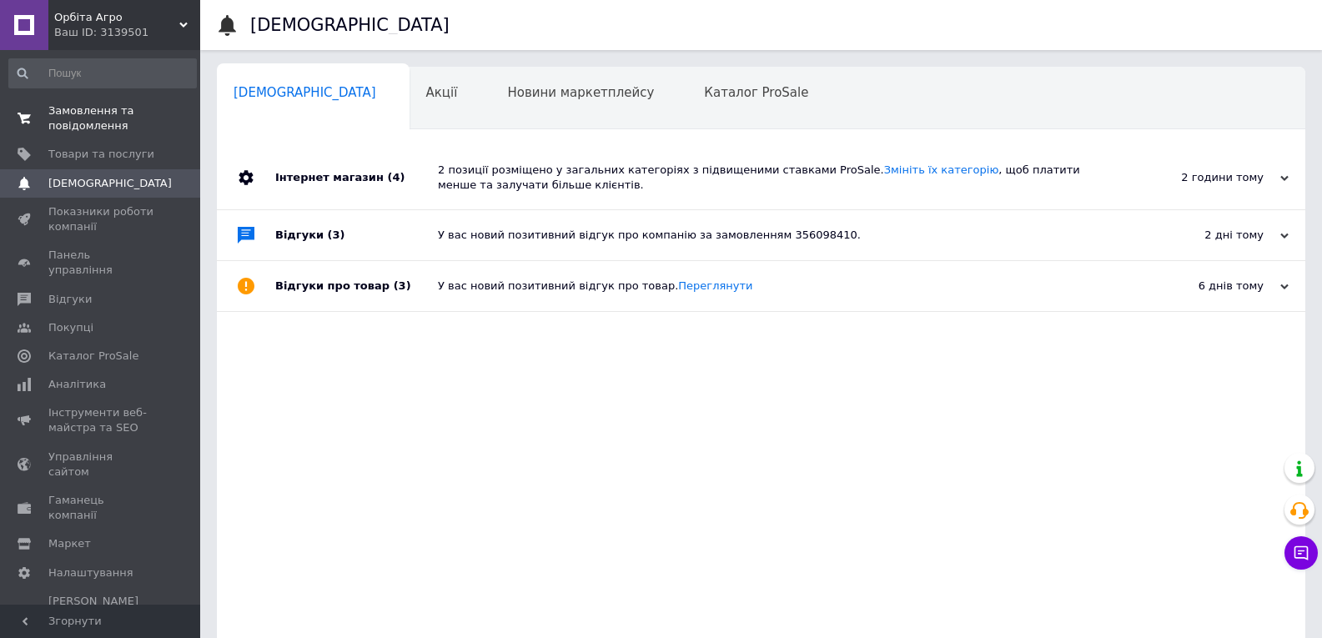
click at [120, 123] on span "Замовлення та повідомлення" at bounding box center [101, 118] width 106 height 30
